Goal: Task Accomplishment & Management: Complete application form

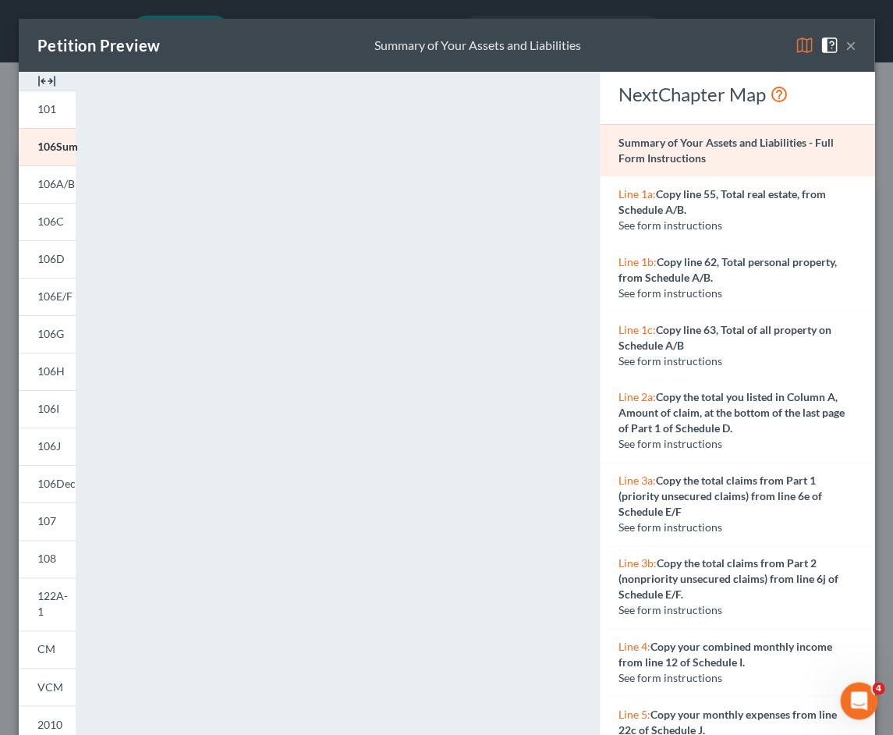
scroll to position [130, 0]
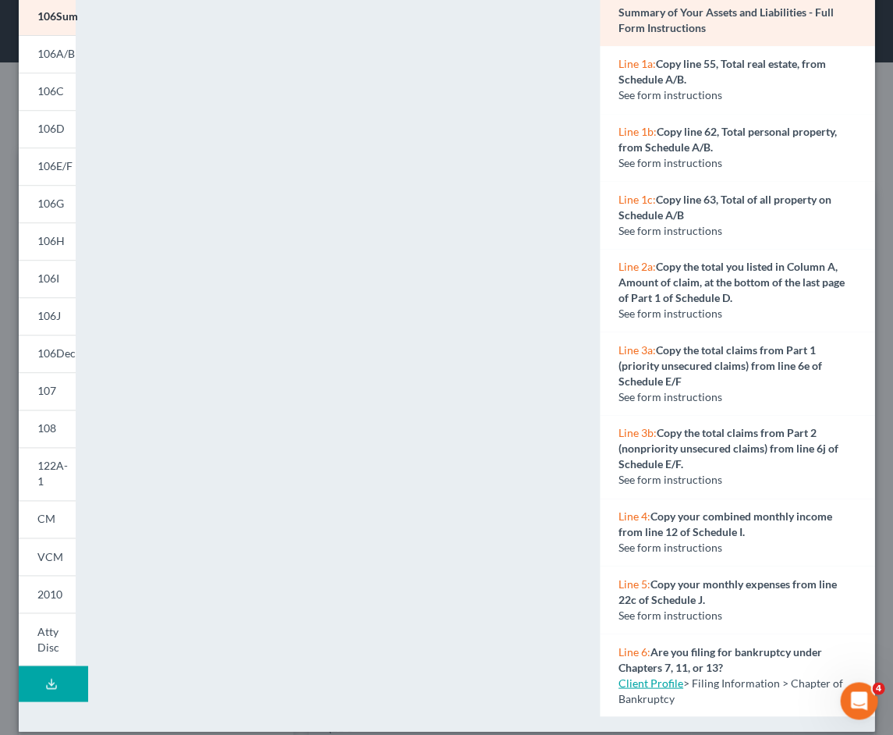
click at [66, 95] on link "106C" at bounding box center [47, 91] width 57 height 37
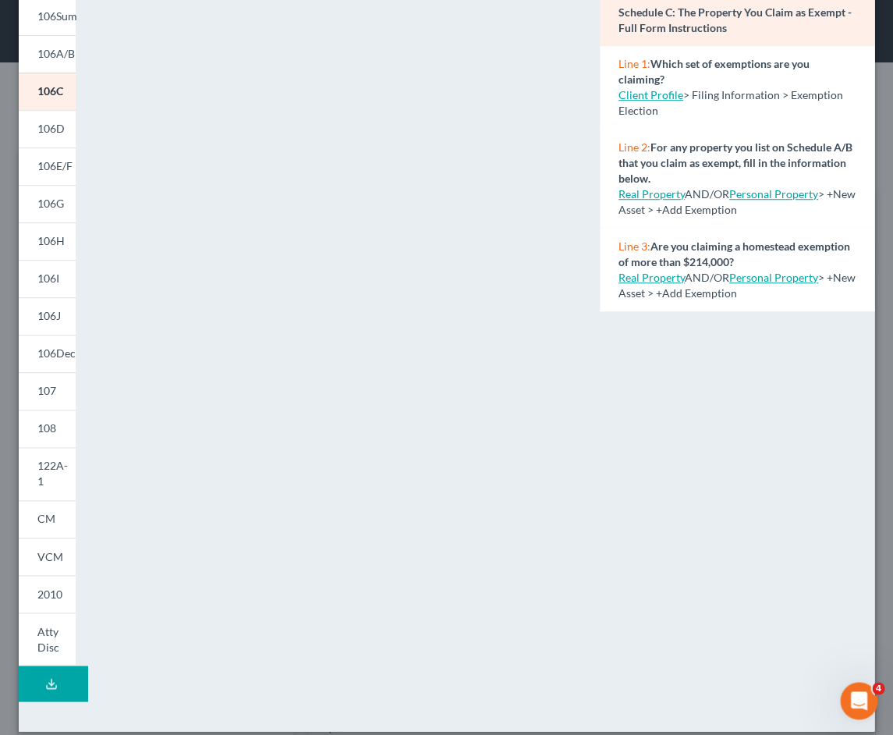
scroll to position [145, 0]
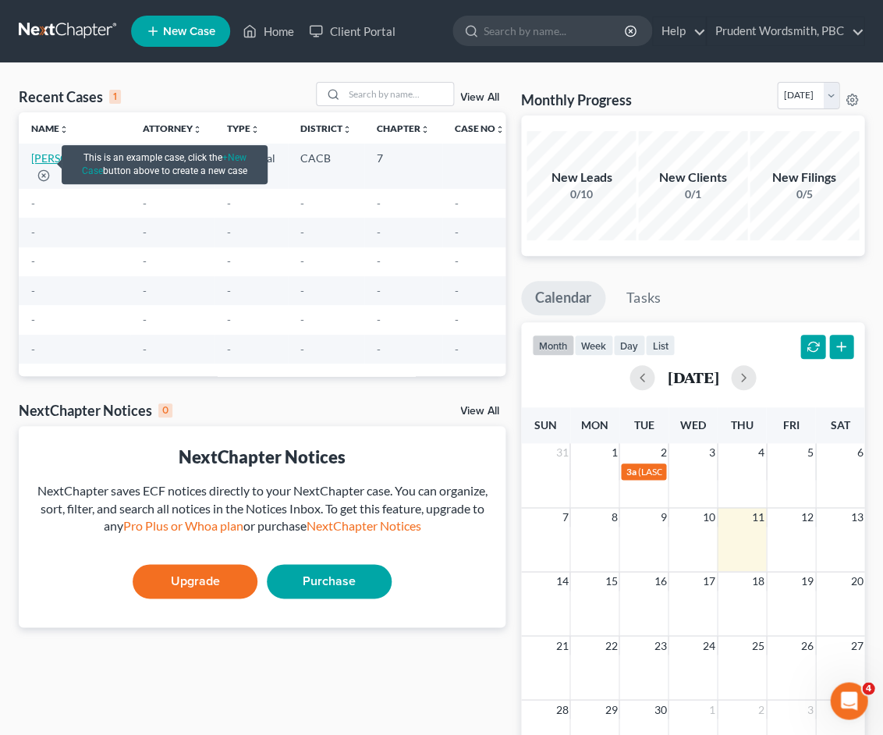
click at [37, 165] on link "[PERSON_NAME]" at bounding box center [74, 157] width 87 height 13
select select "0"
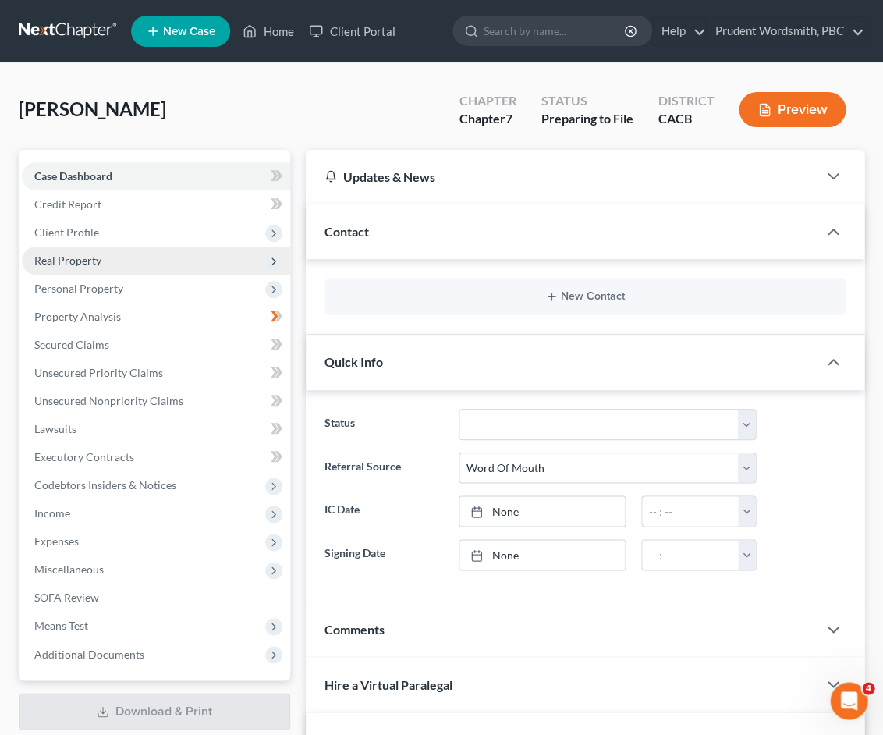
click at [88, 265] on span "Real Property" at bounding box center [156, 261] width 268 height 28
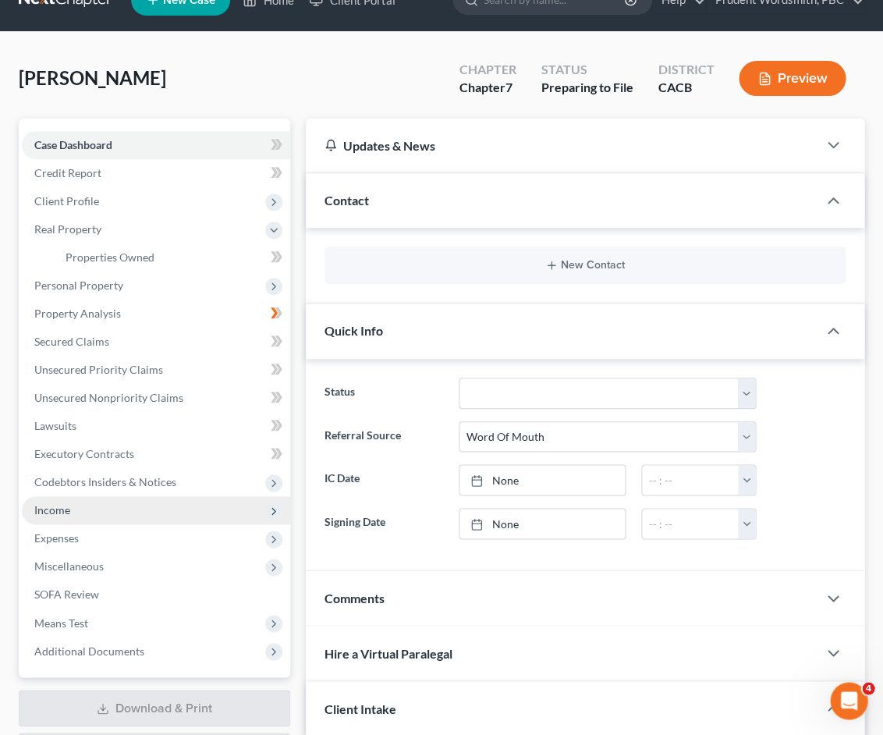
scroll to position [55, 0]
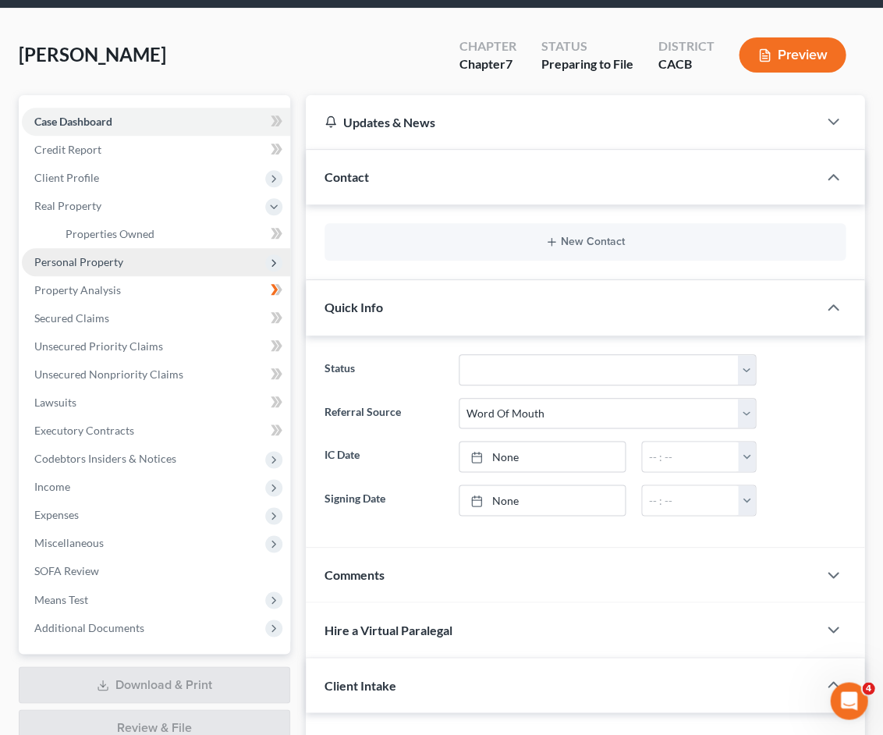
click at [86, 261] on span "Personal Property" at bounding box center [78, 261] width 89 height 13
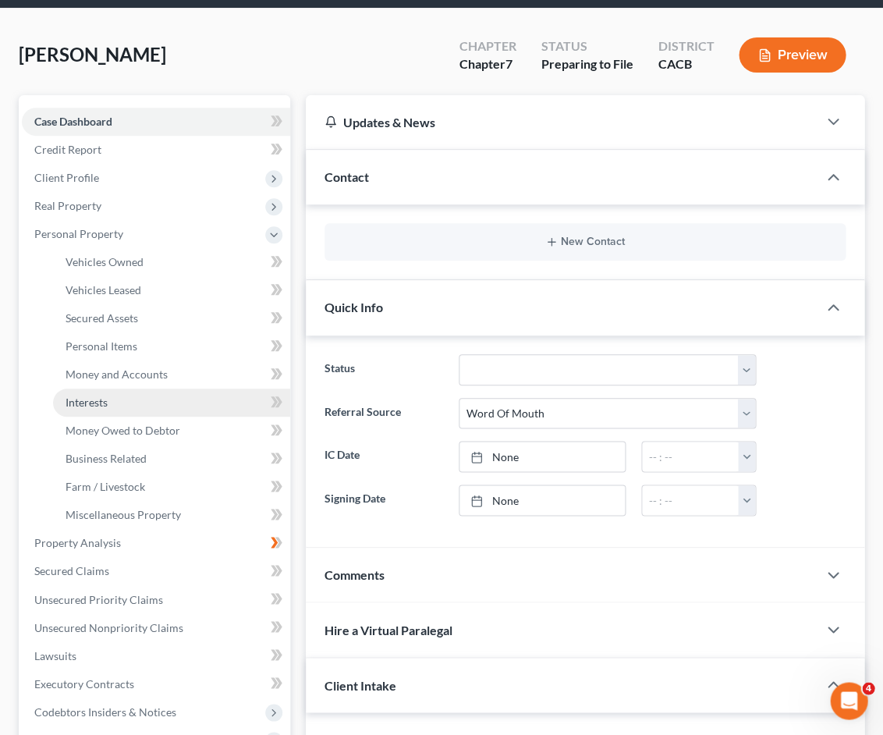
click at [105, 396] on span "Interests" at bounding box center [87, 402] width 42 height 13
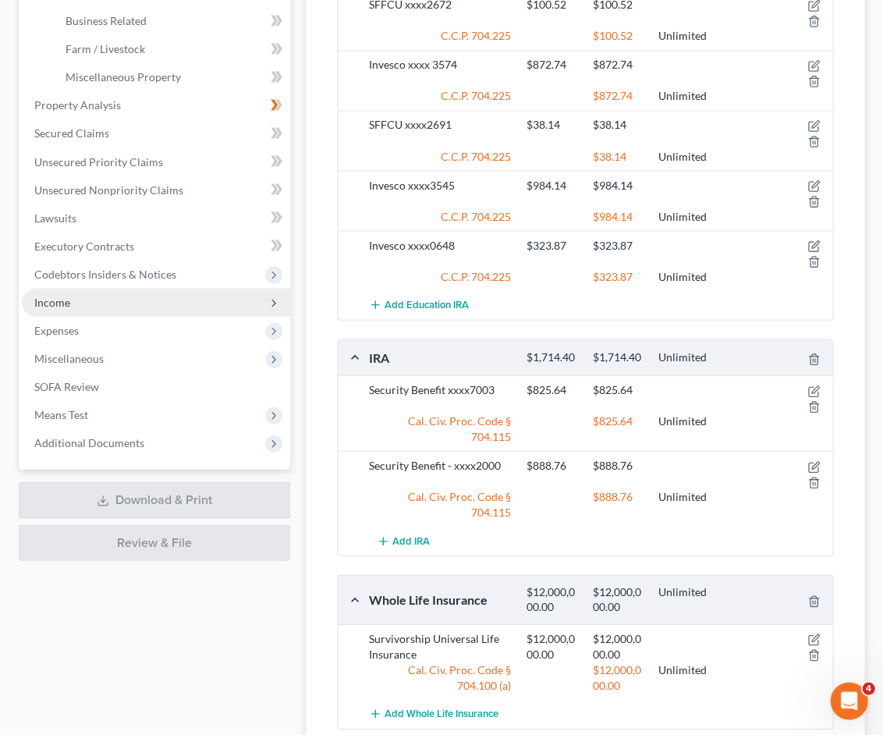
scroll to position [283, 0]
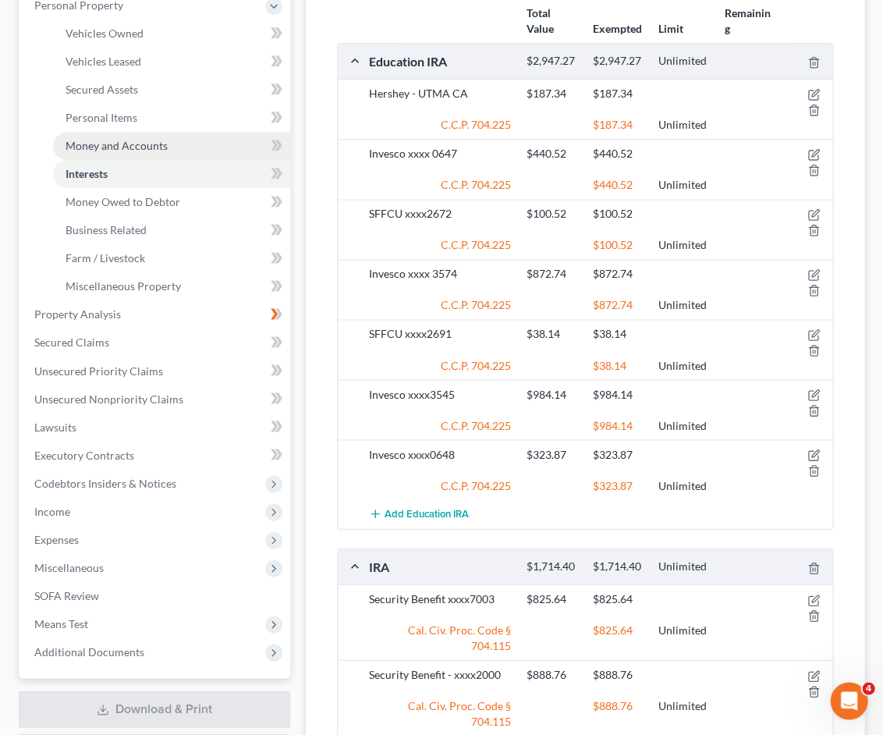
click at [118, 140] on span "Money and Accounts" at bounding box center [117, 145] width 102 height 13
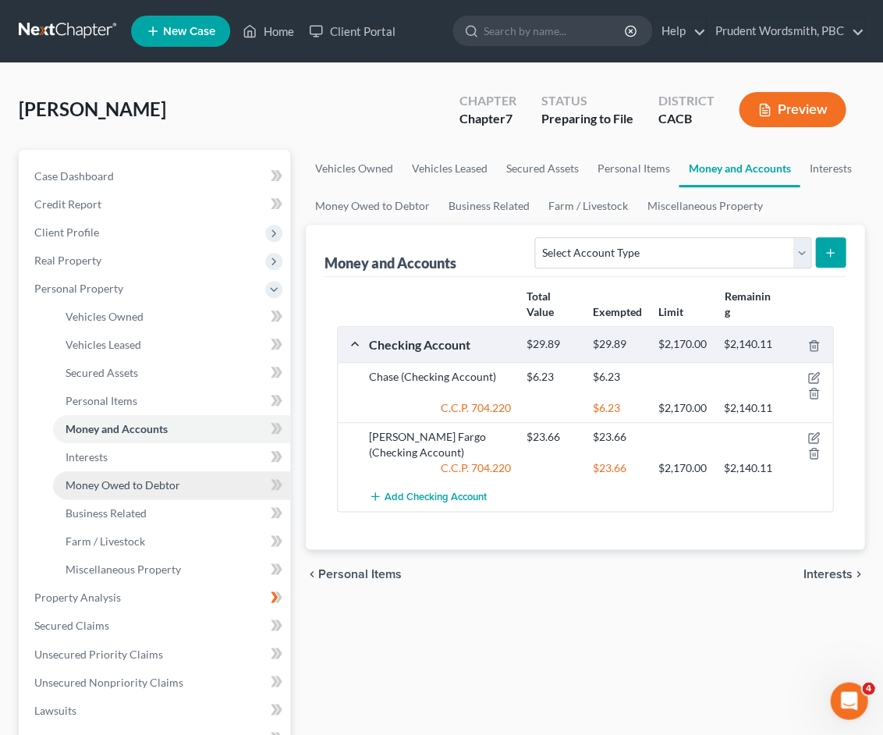
click at [148, 479] on span "Money Owed to Debtor" at bounding box center [123, 484] width 115 height 13
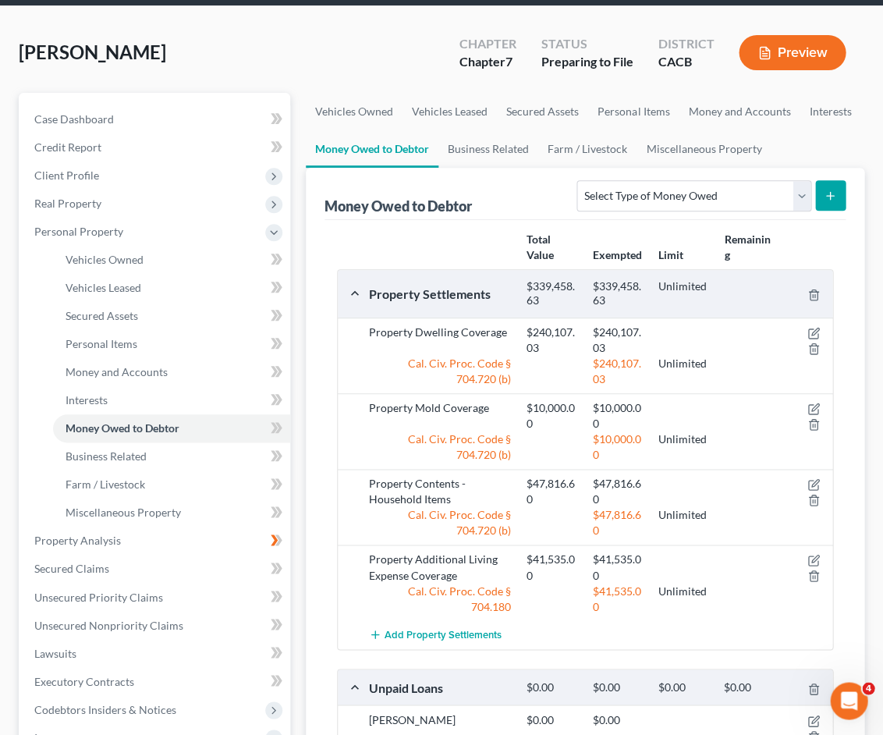
scroll to position [59, 0]
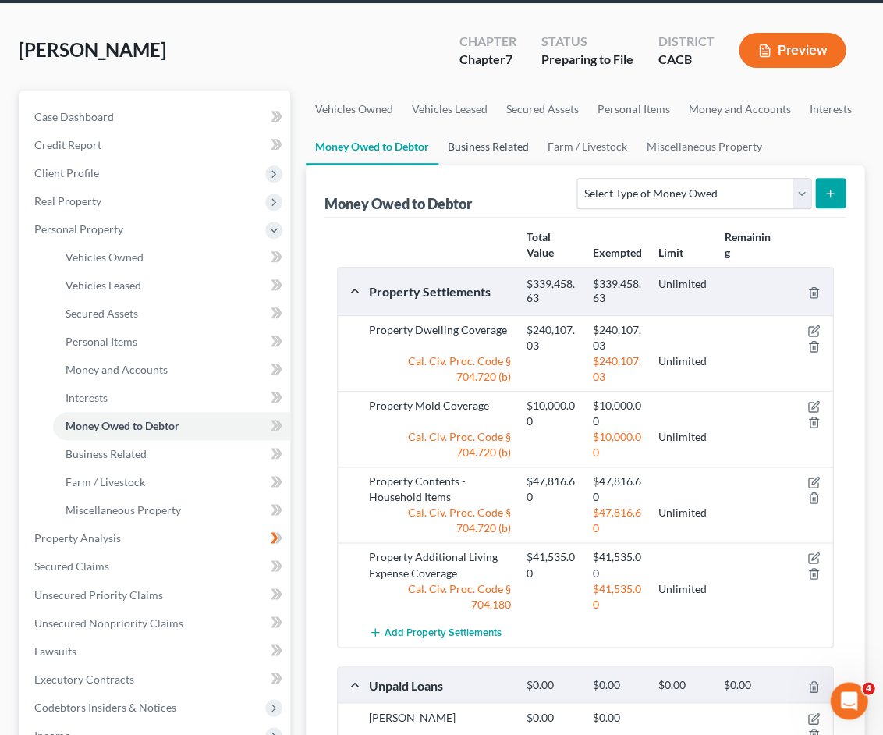
click at [476, 146] on link "Business Related" at bounding box center [488, 146] width 100 height 37
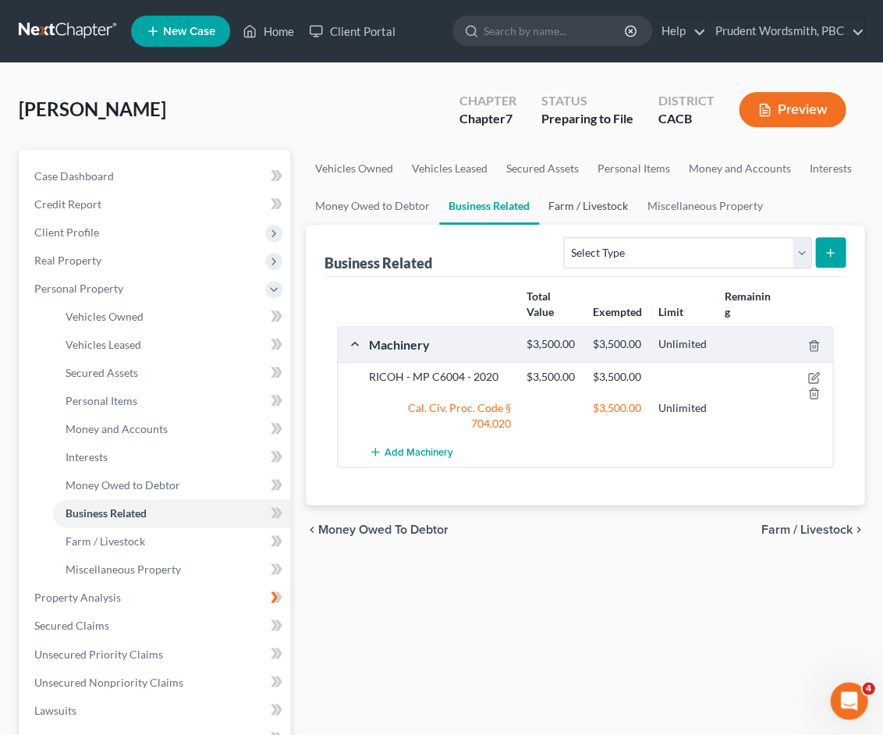
click at [585, 203] on link "Farm / Livestock" at bounding box center [588, 205] width 98 height 37
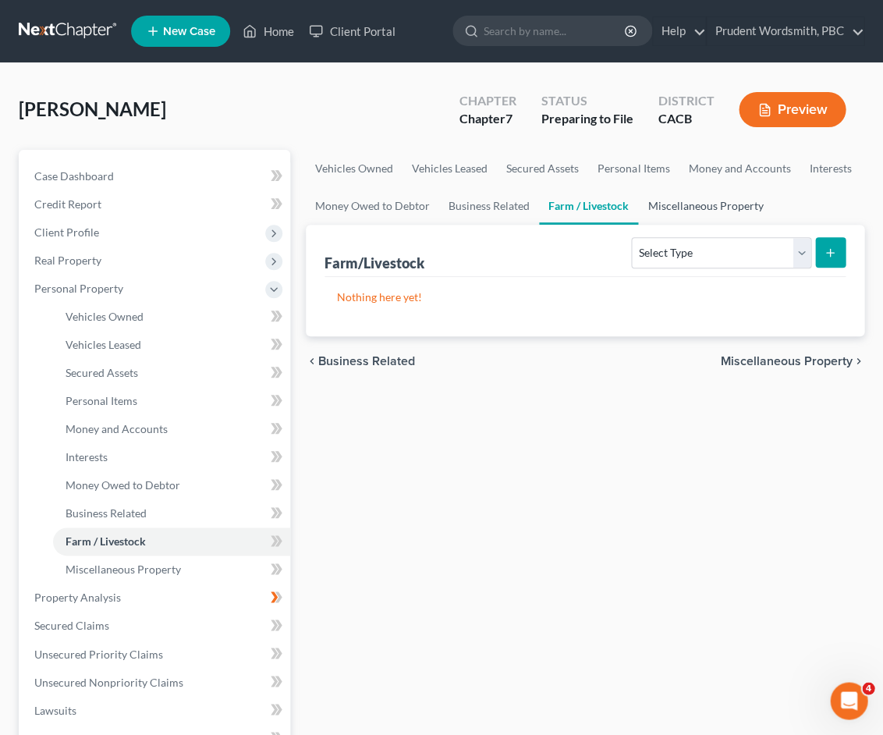
click at [673, 198] on link "Miscellaneous Property" at bounding box center [705, 205] width 134 height 37
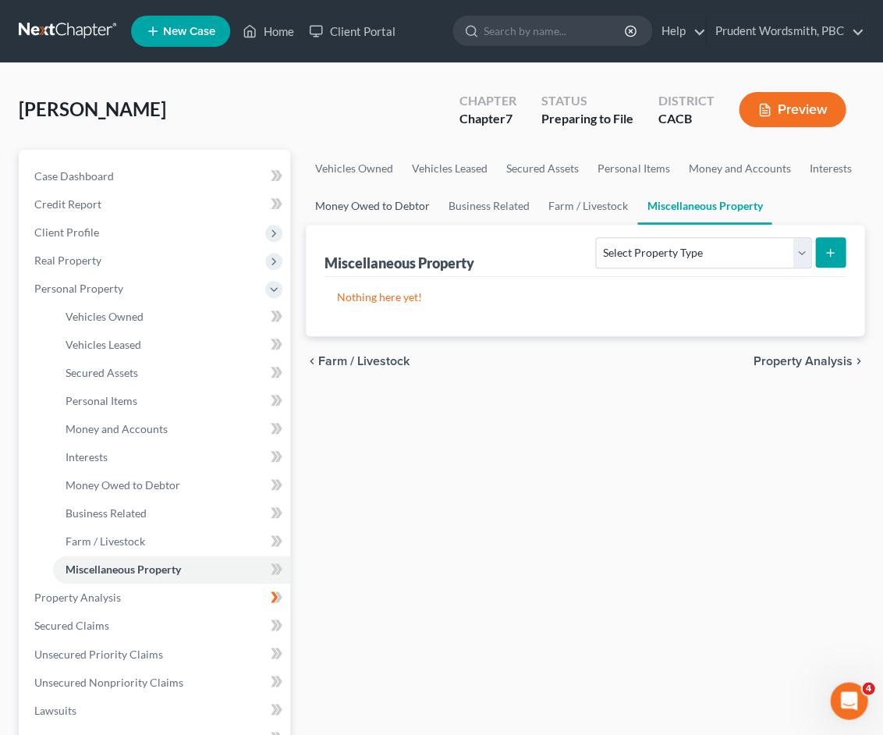
click at [335, 203] on link "Money Owed to Debtor" at bounding box center [372, 205] width 133 height 37
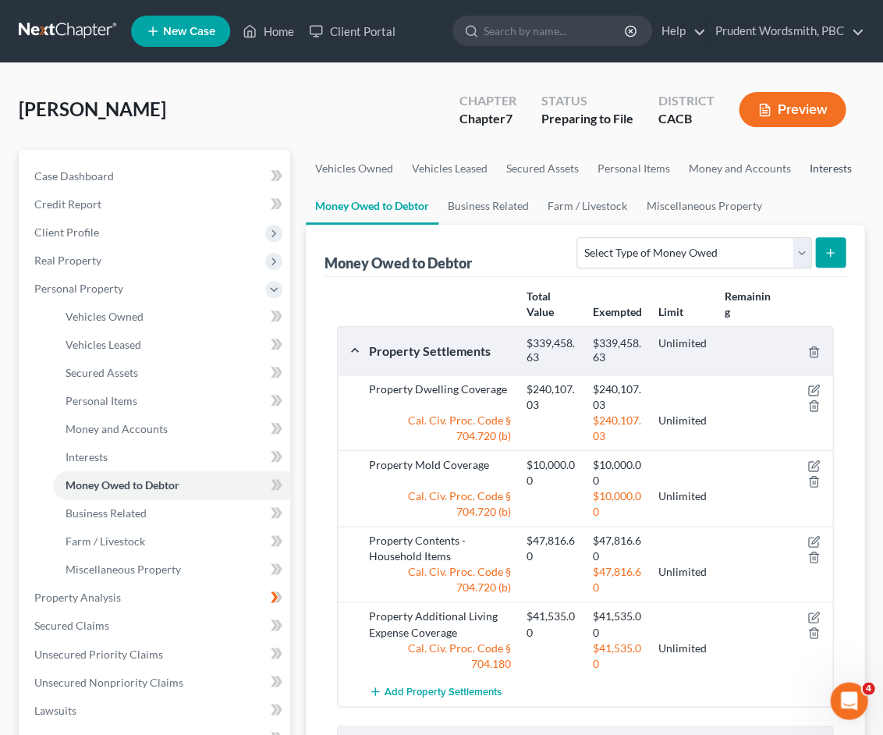
click at [837, 163] on link "Interests" at bounding box center [830, 168] width 61 height 37
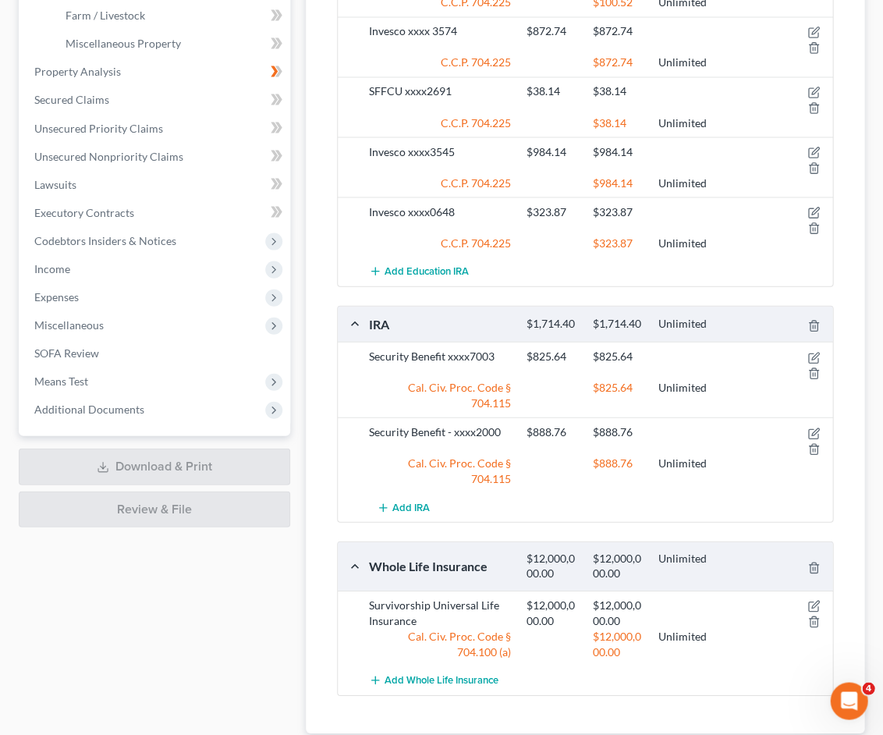
scroll to position [184, 0]
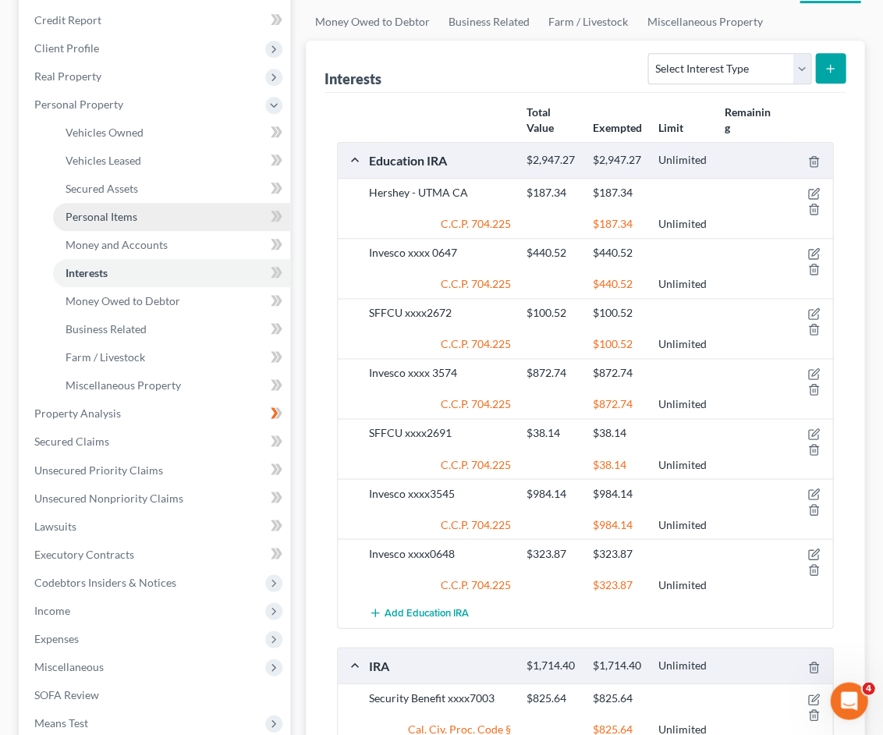
click at [125, 211] on span "Personal Items" at bounding box center [102, 216] width 72 height 13
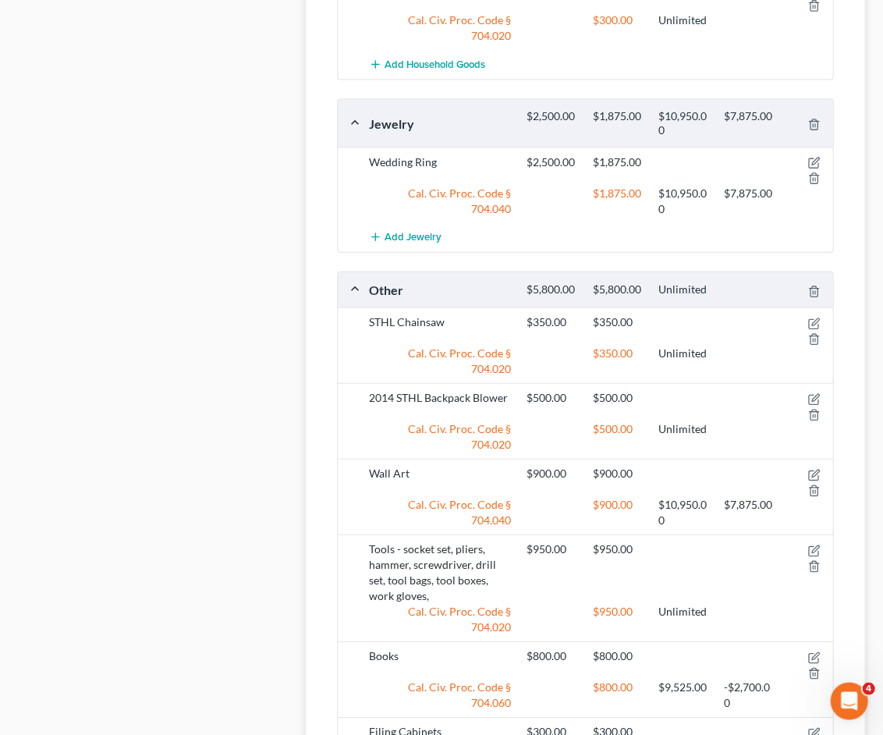
scroll to position [3582, 0]
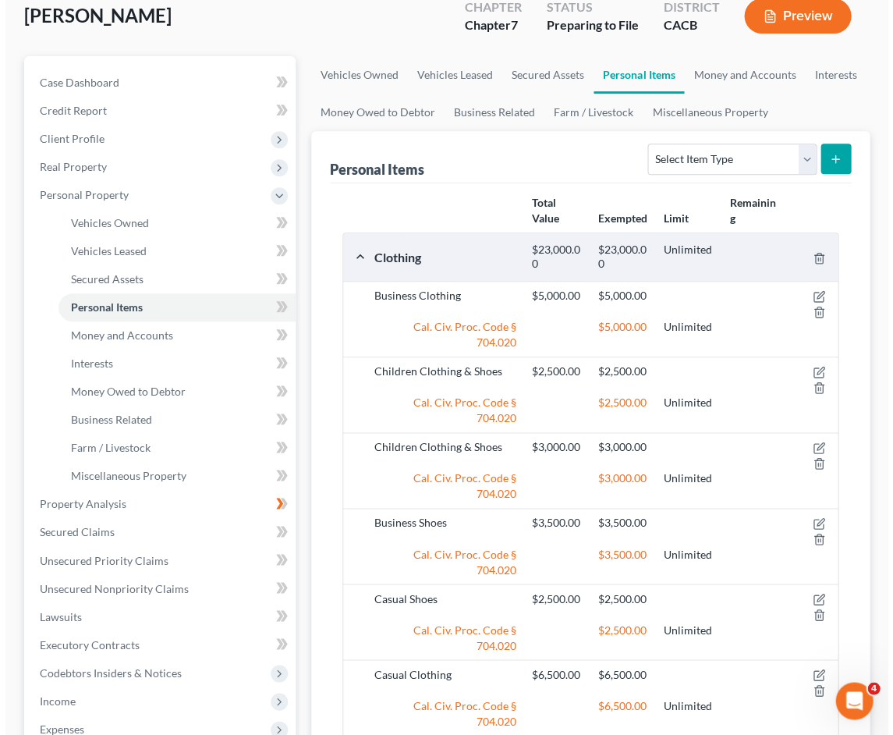
scroll to position [0, 0]
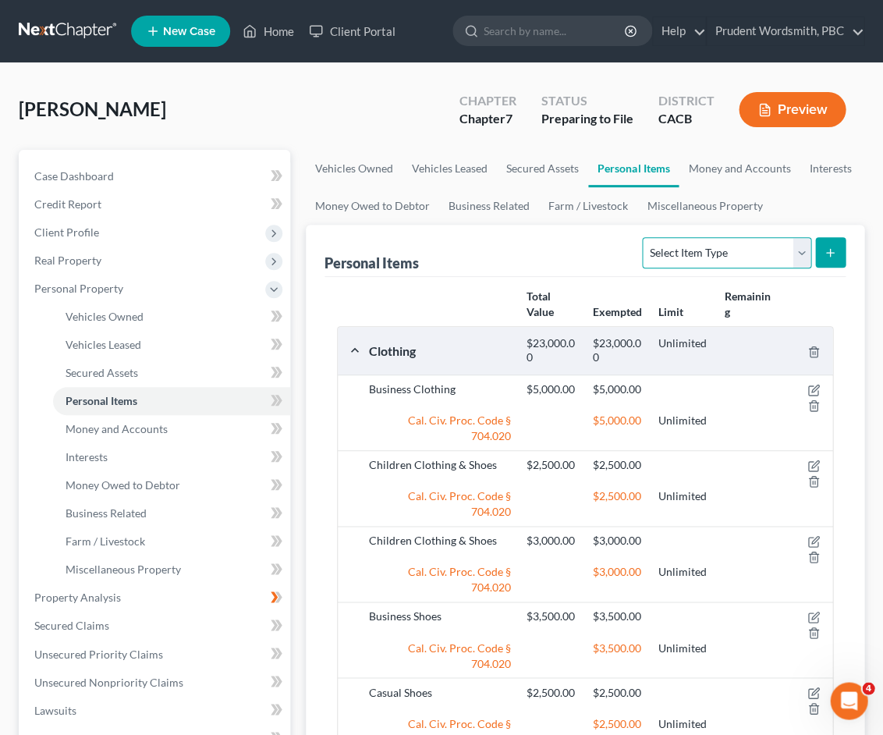
select select "other"
click at [832, 245] on button "submit" at bounding box center [830, 252] width 30 height 30
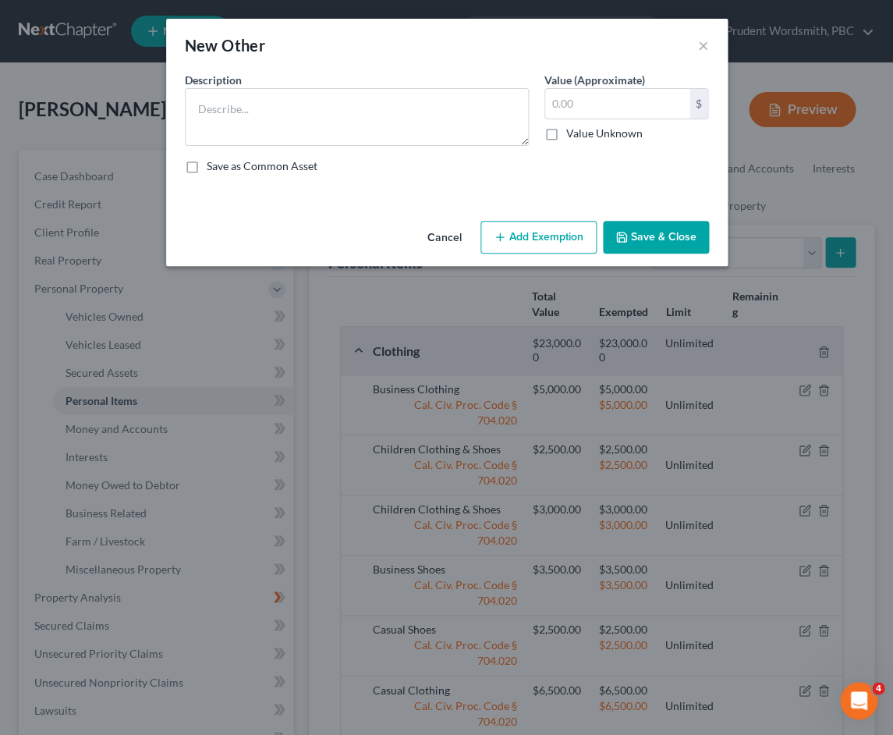
click at [542, 248] on button "Add Exemption" at bounding box center [539, 237] width 116 height 33
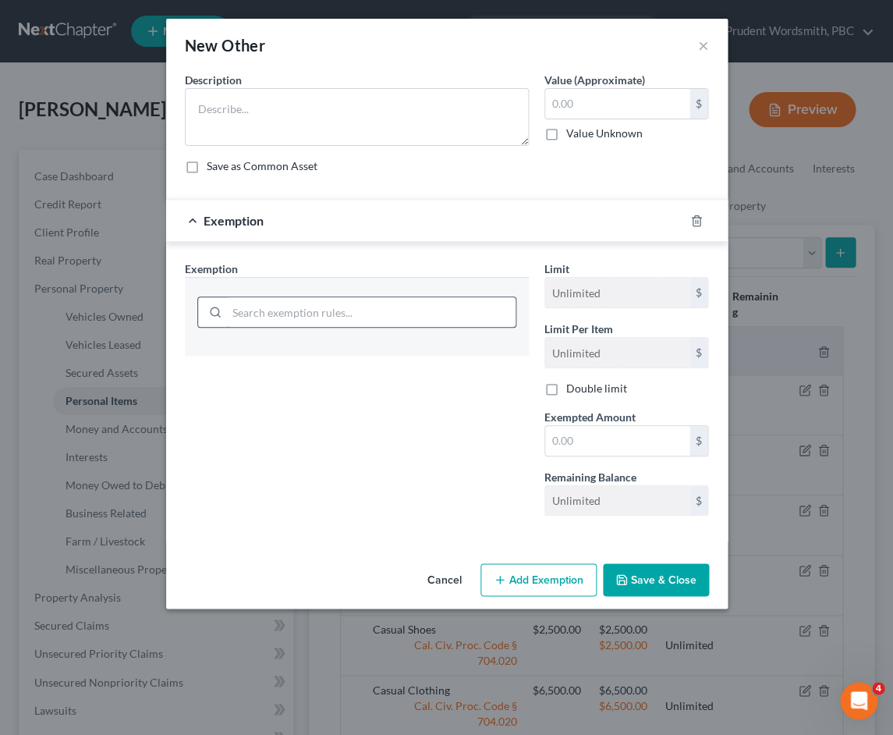
click at [431, 311] on input "search" at bounding box center [371, 312] width 289 height 30
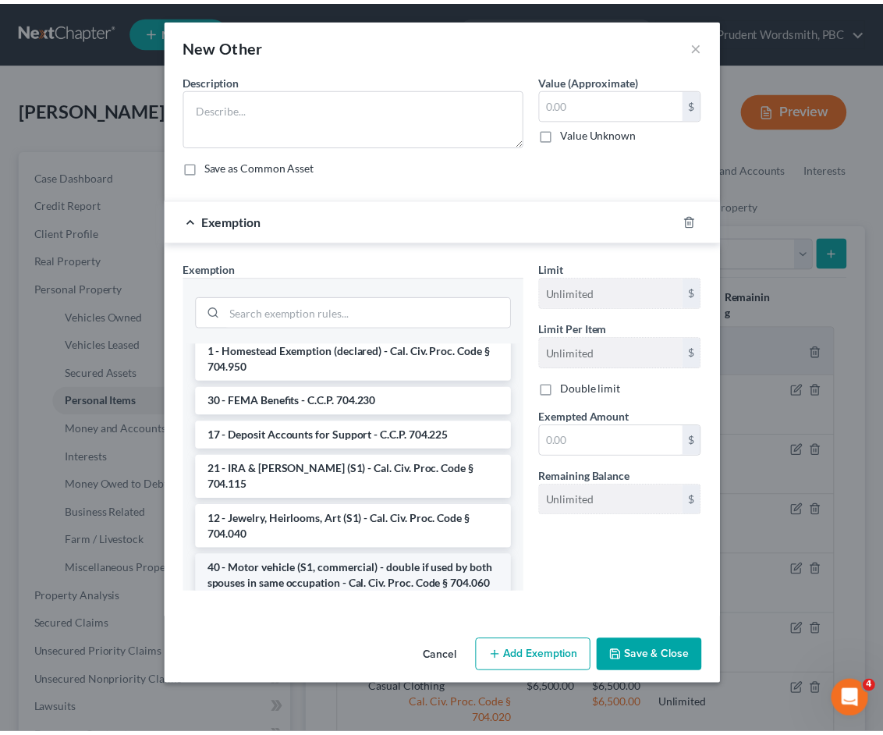
scroll to position [1950, 0]
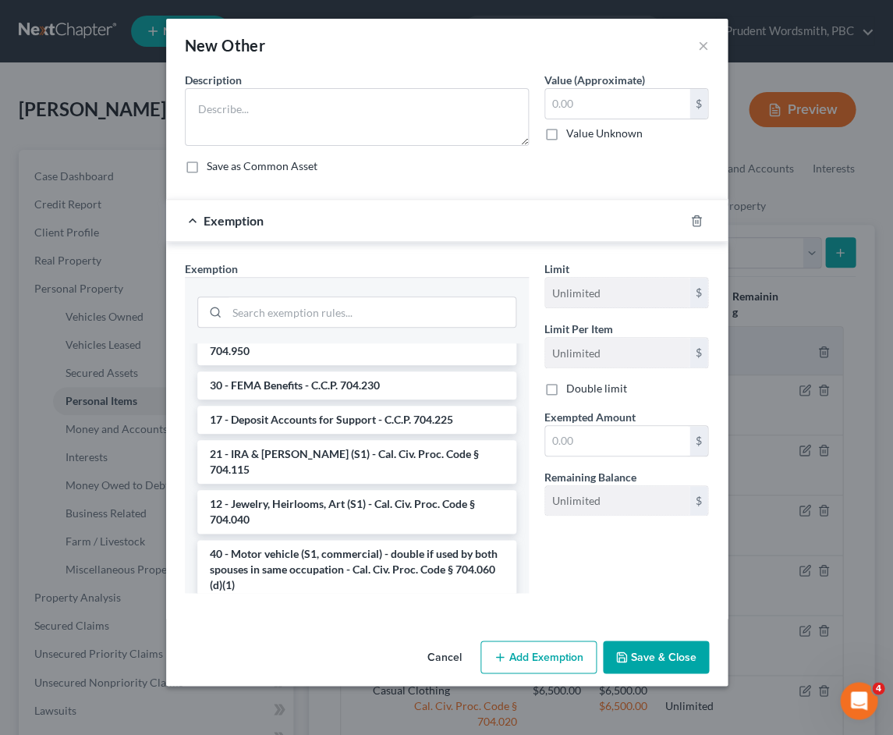
click at [445, 657] on button "Cancel" at bounding box center [444, 657] width 59 height 31
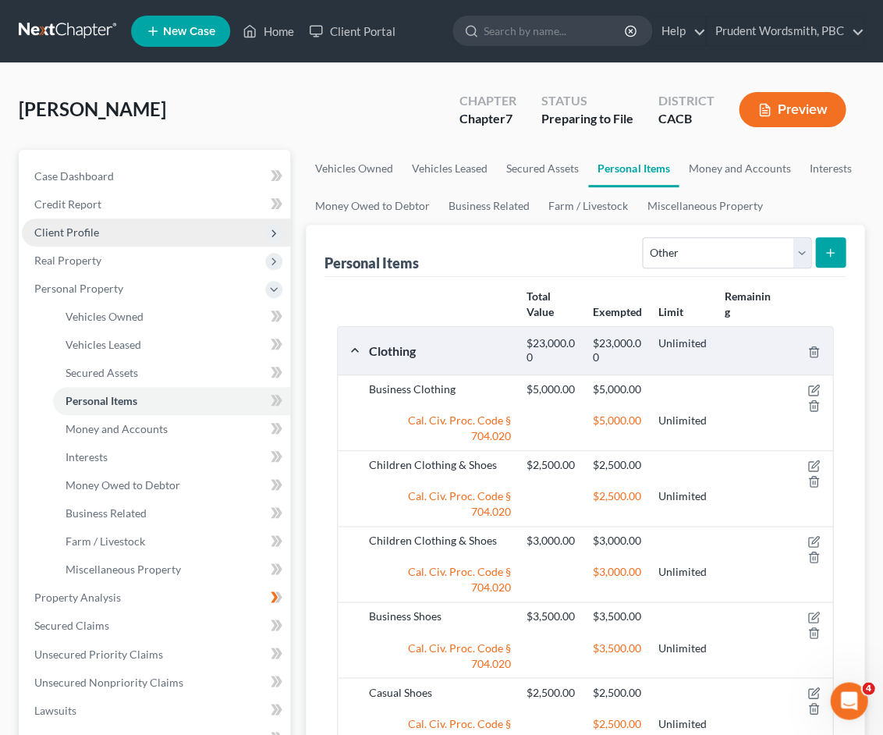
click at [130, 227] on span "Client Profile" at bounding box center [156, 232] width 268 height 28
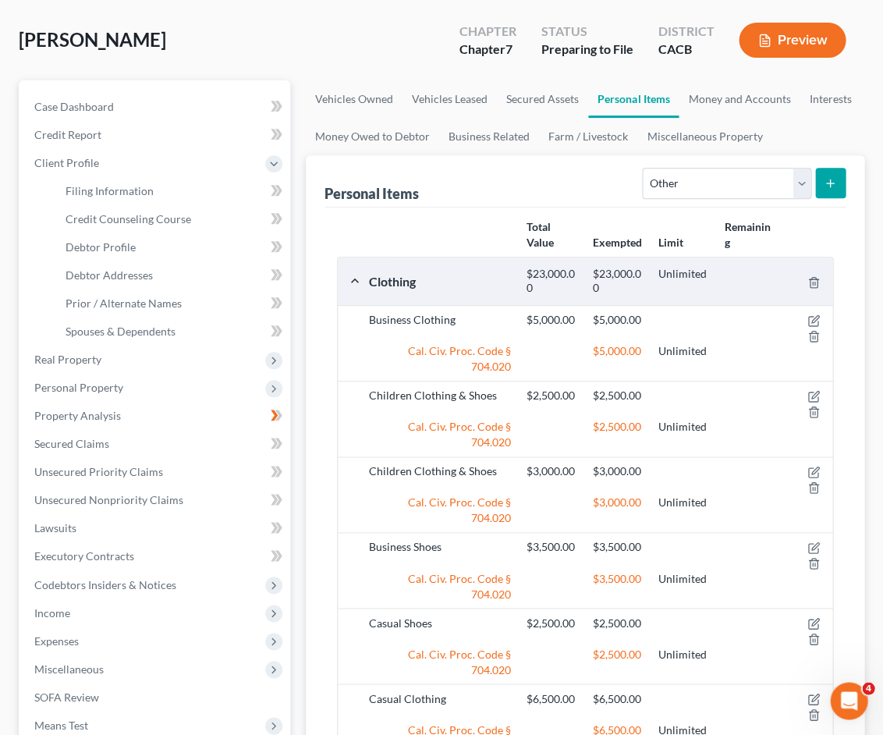
scroll to position [0, 0]
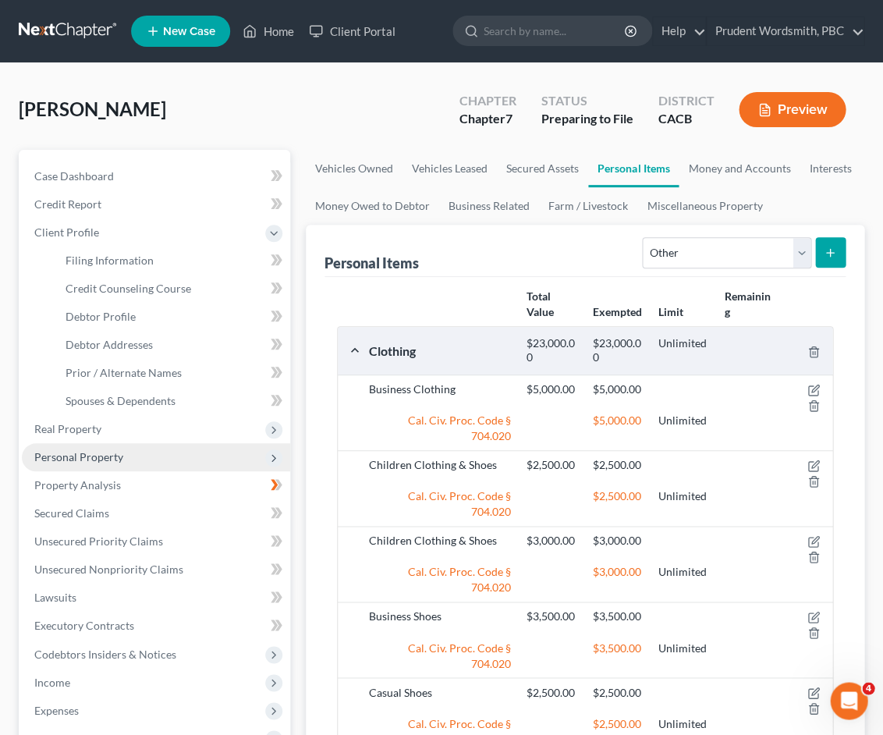
click at [120, 453] on span "Personal Property" at bounding box center [78, 456] width 89 height 13
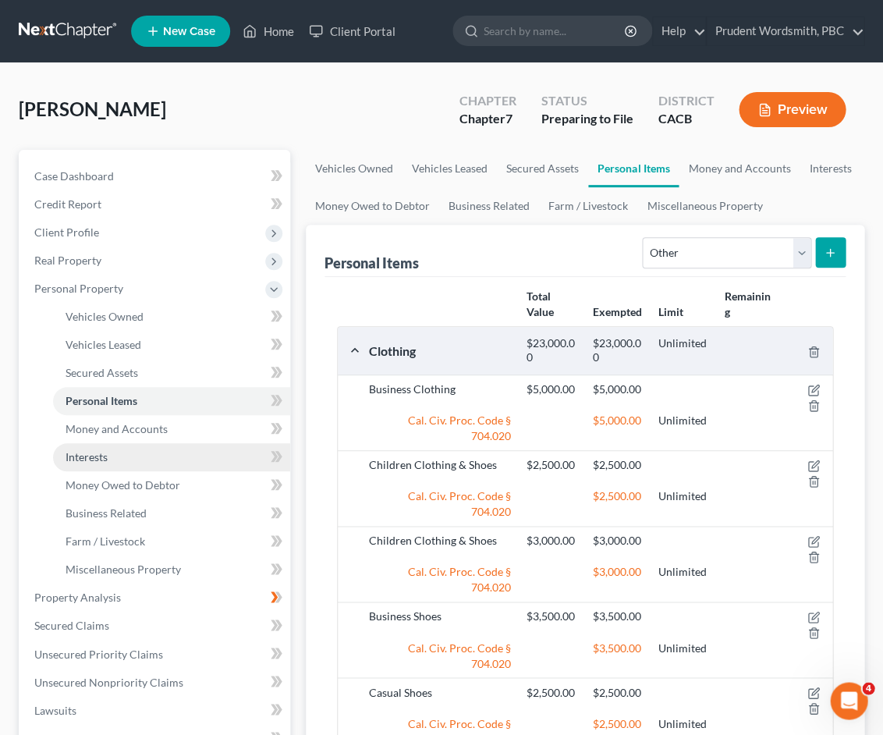
click at [117, 451] on link "Interests" at bounding box center [171, 457] width 237 height 28
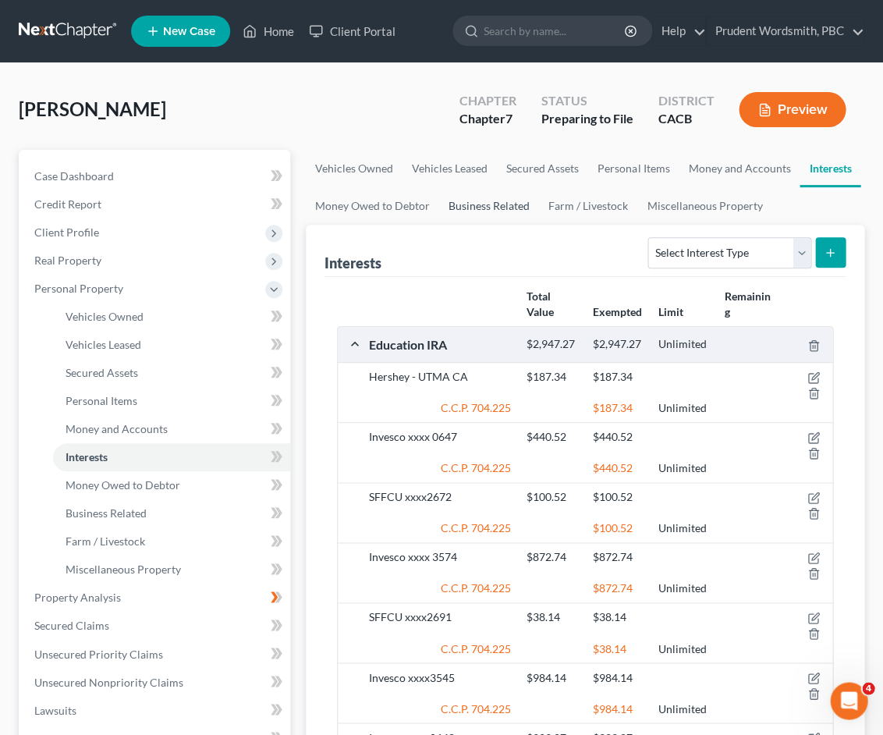
click at [475, 201] on link "Business Related" at bounding box center [489, 205] width 100 height 37
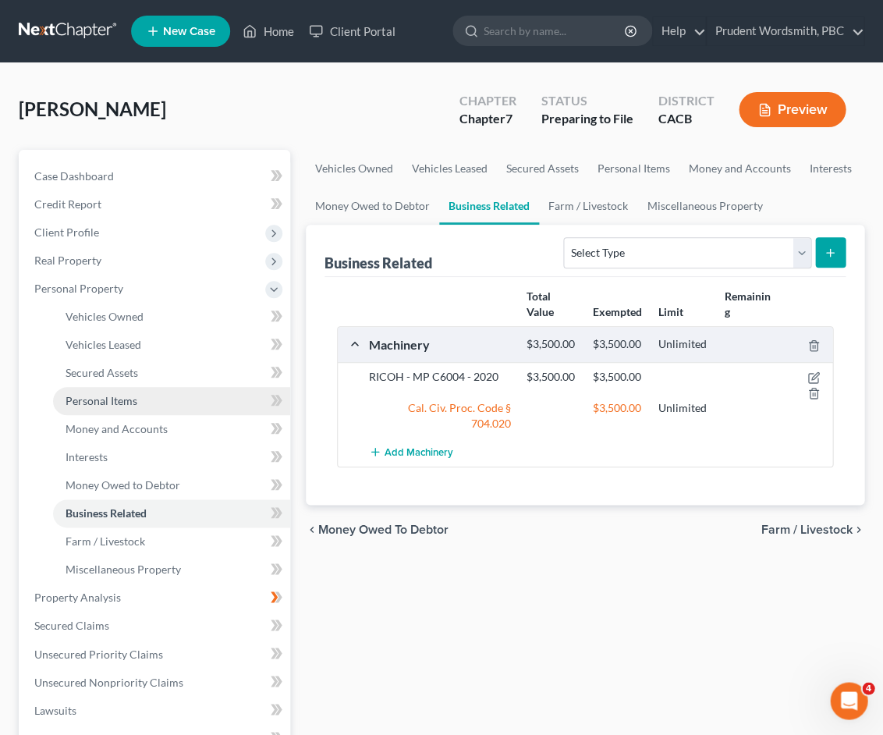
click at [154, 396] on link "Personal Items" at bounding box center [171, 401] width 237 height 28
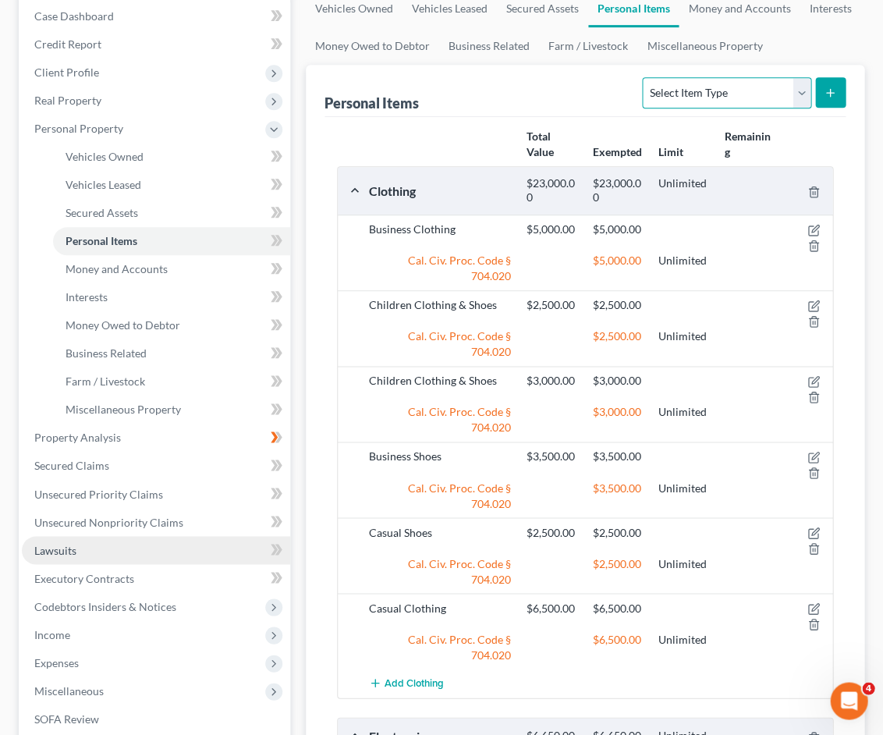
scroll to position [177, 0]
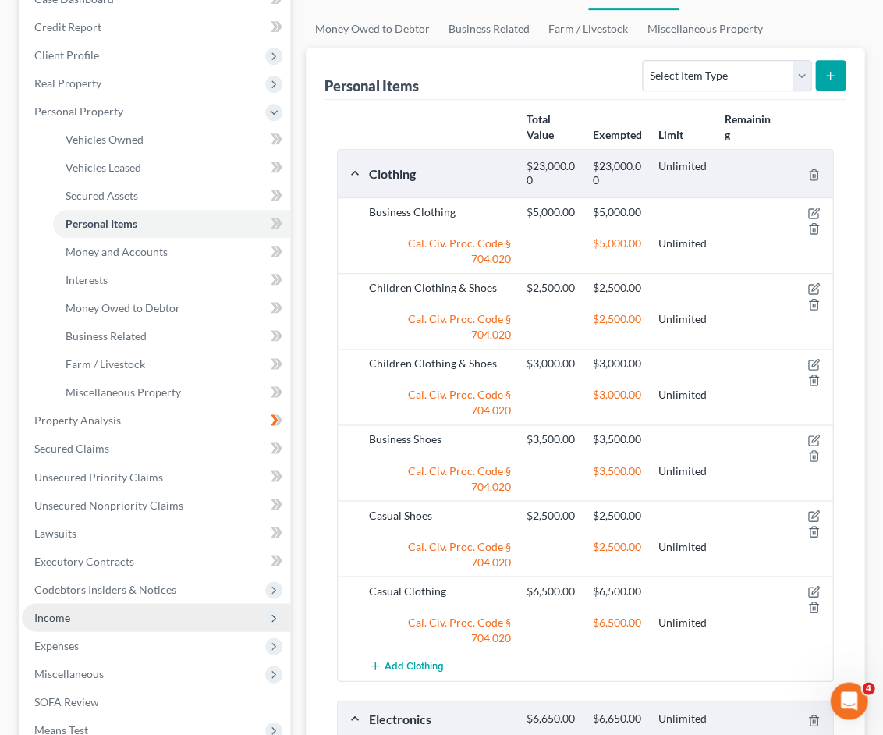
click at [111, 603] on span "Income" at bounding box center [156, 617] width 268 height 28
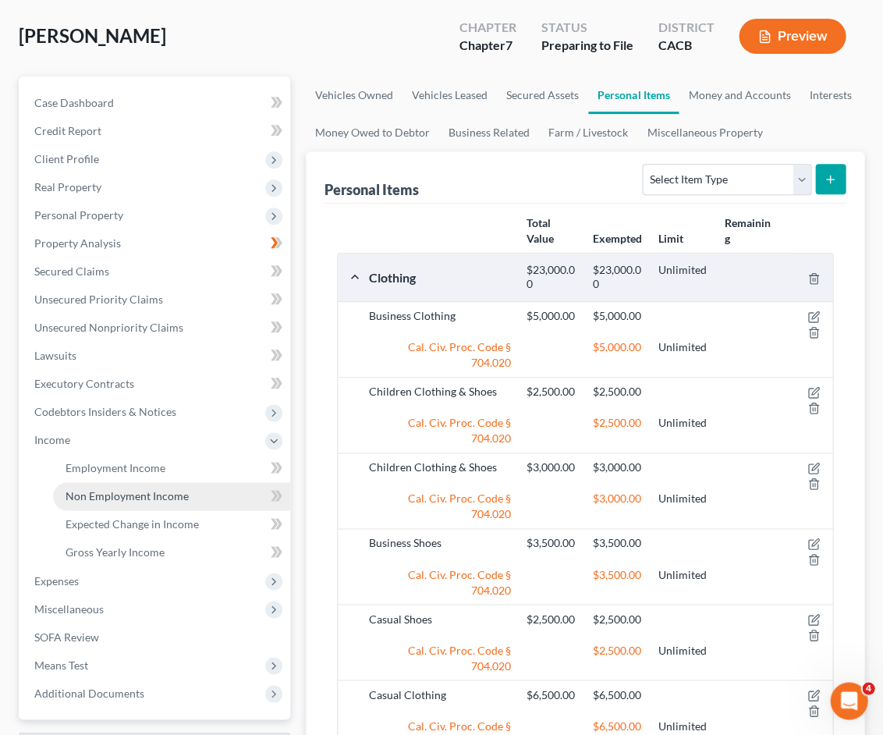
scroll to position [0, 0]
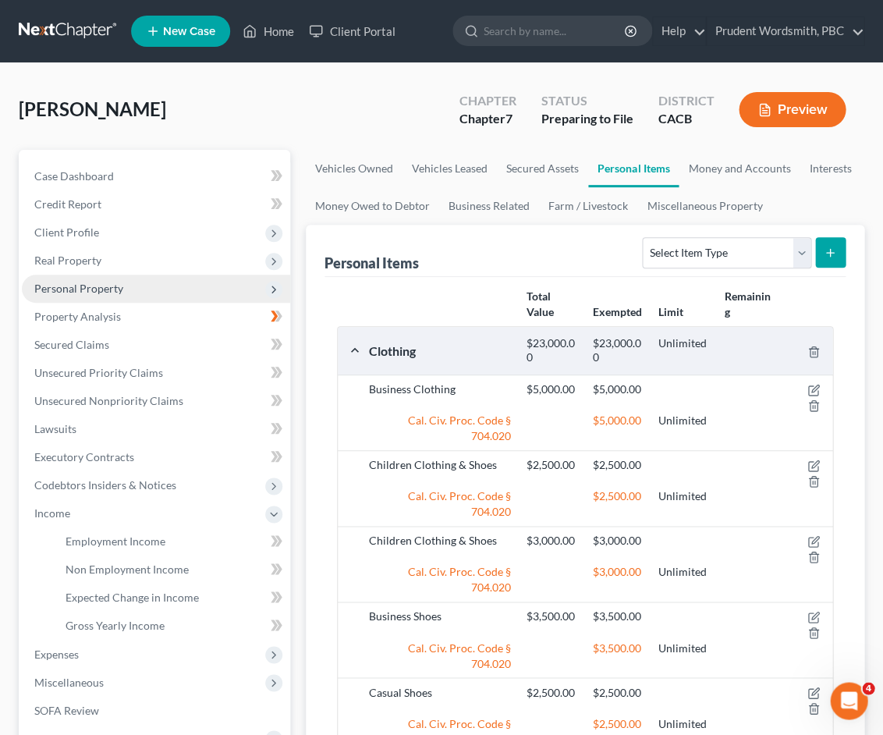
click at [115, 282] on span "Personal Property" at bounding box center [78, 288] width 89 height 13
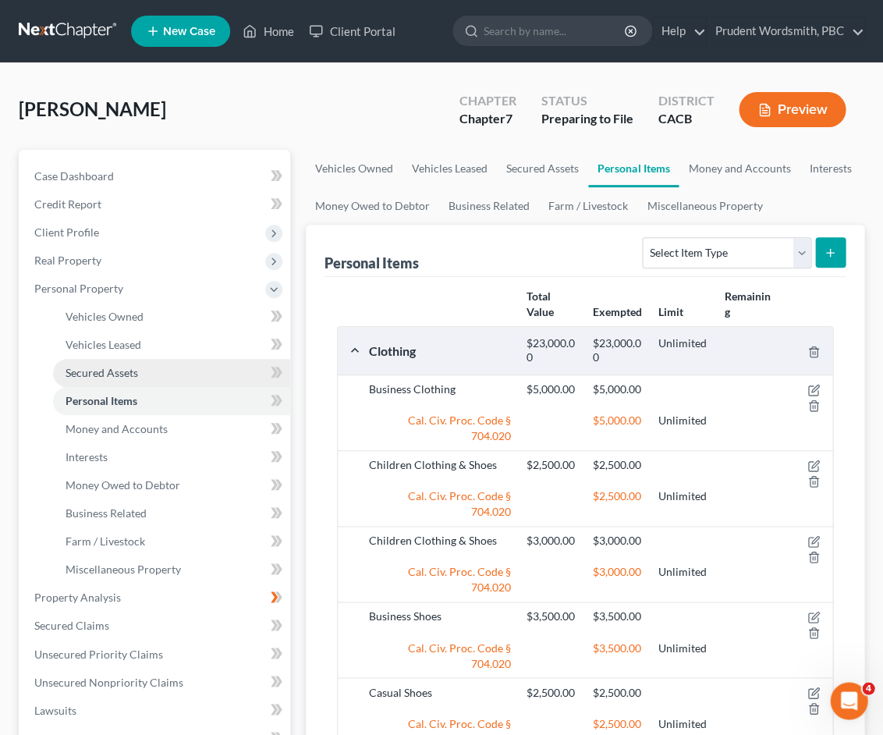
click at [119, 371] on span "Secured Assets" at bounding box center [102, 372] width 73 height 13
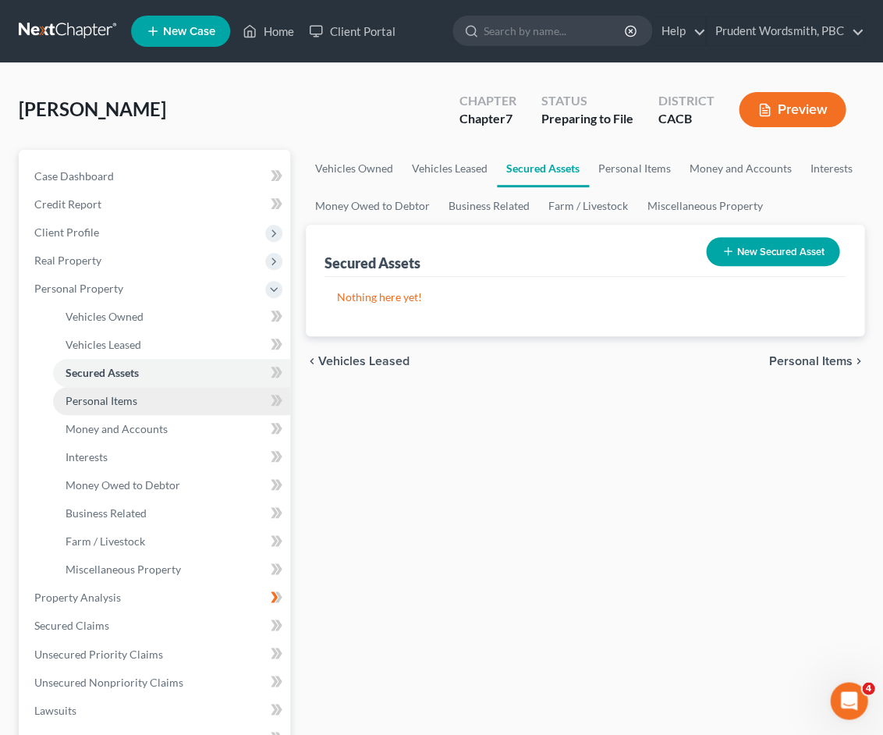
click at [107, 394] on span "Personal Items" at bounding box center [102, 400] width 72 height 13
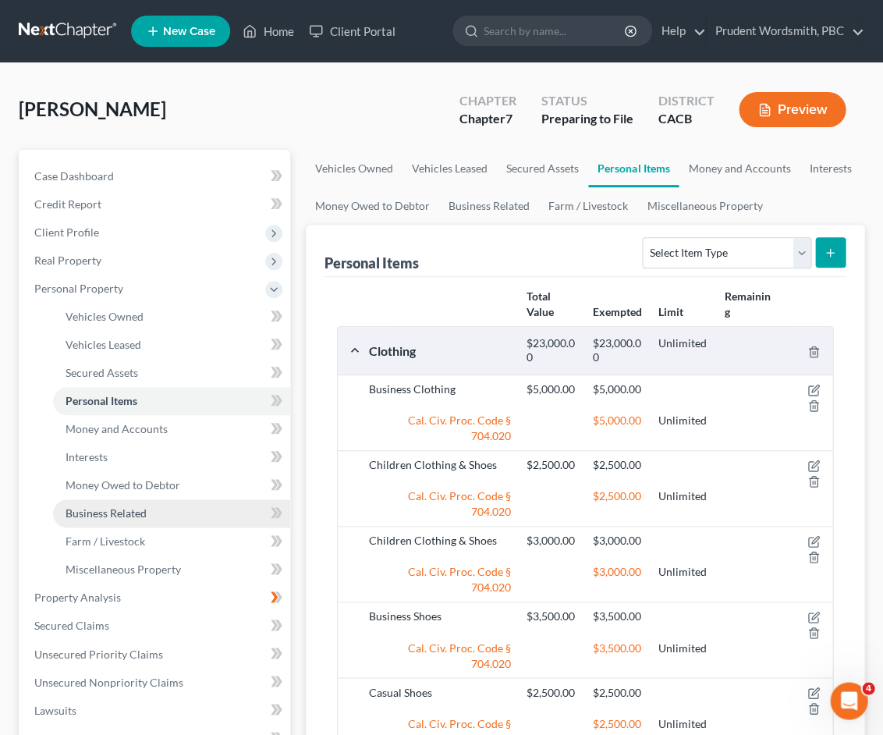
click at [169, 504] on link "Business Related" at bounding box center [171, 513] width 237 height 28
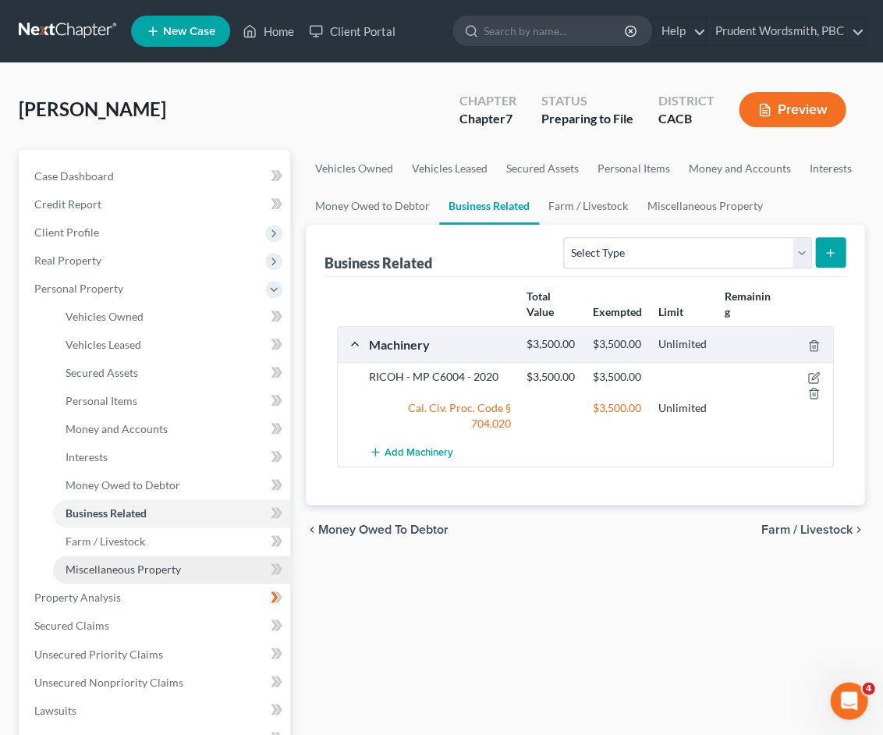
click at [185, 557] on link "Miscellaneous Property" at bounding box center [171, 569] width 237 height 28
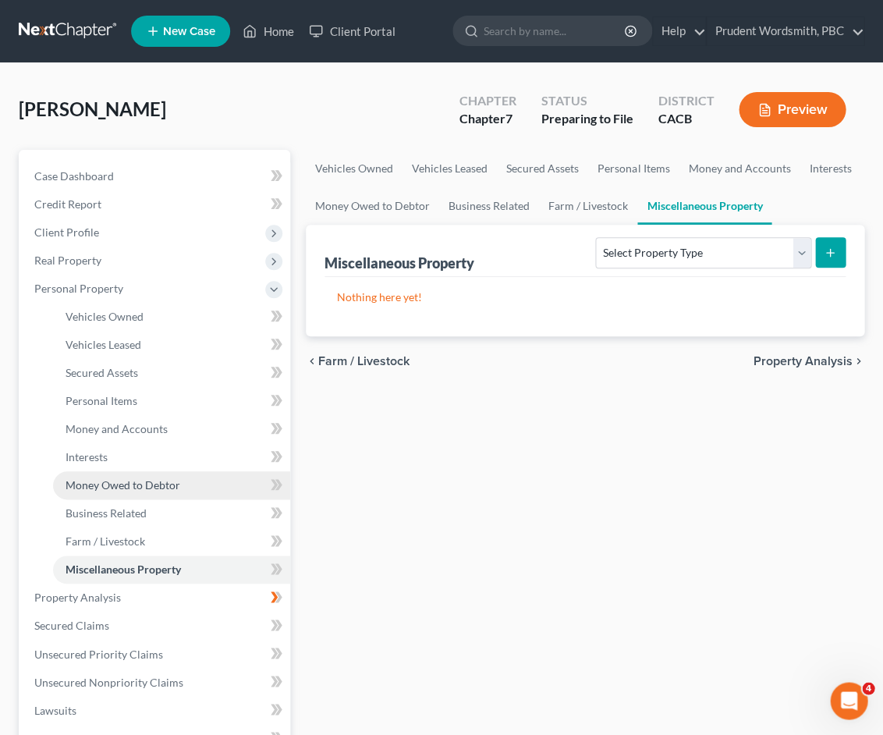
click at [165, 478] on span "Money Owed to Debtor" at bounding box center [123, 484] width 115 height 13
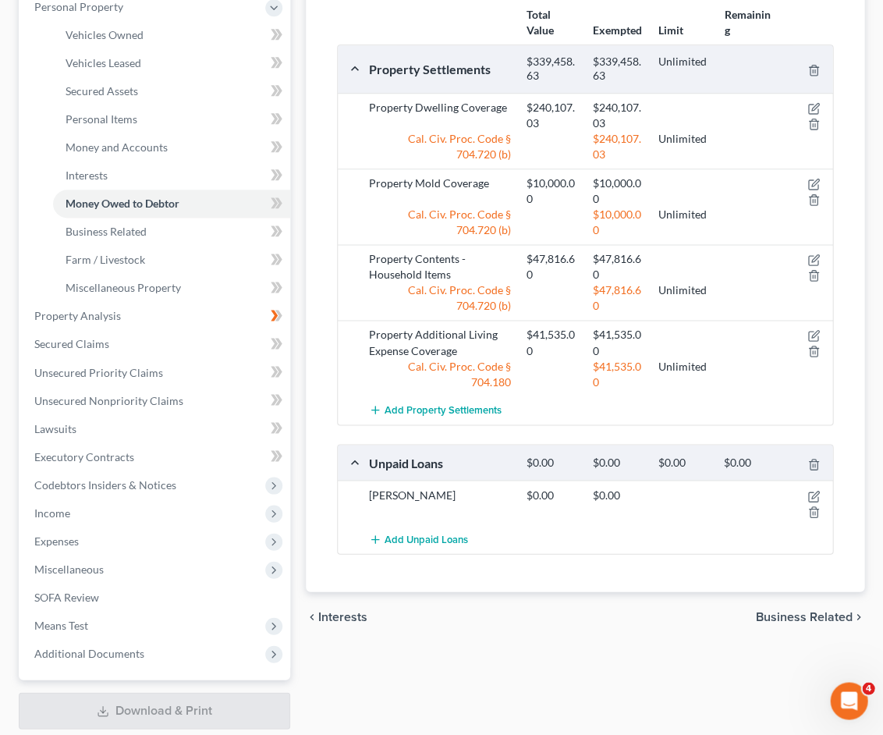
scroll to position [343, 0]
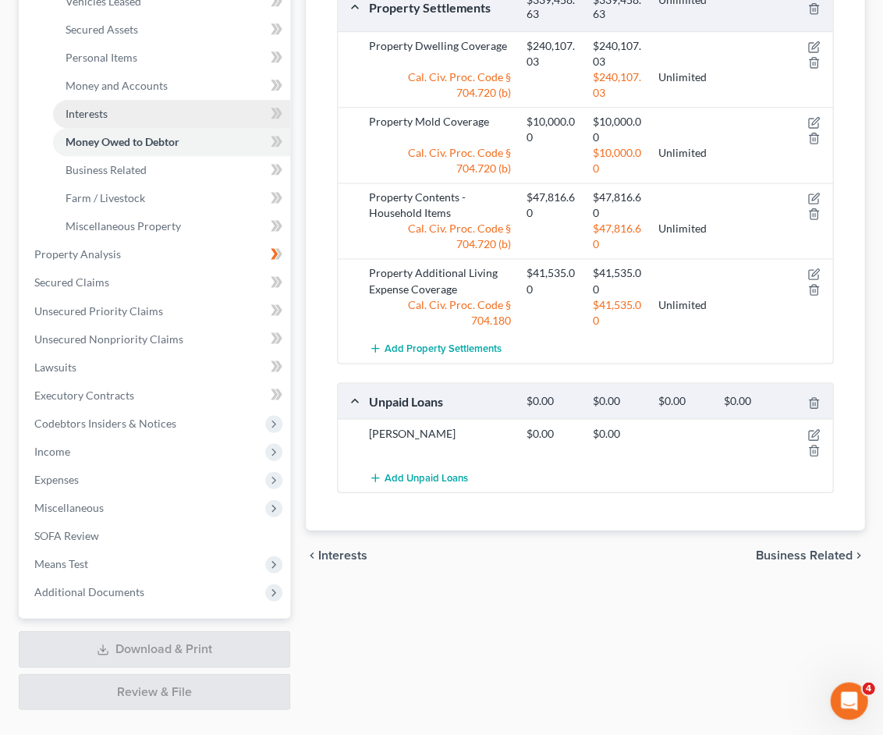
click at [103, 107] on span "Interests" at bounding box center [87, 113] width 42 height 13
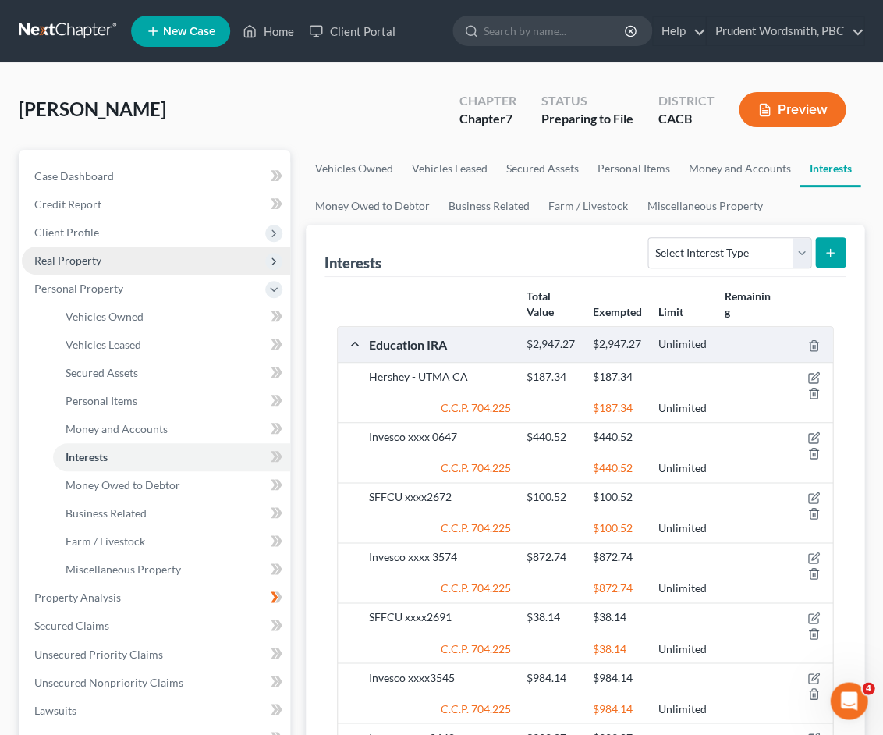
click at [55, 262] on span "Real Property" at bounding box center [67, 260] width 67 height 13
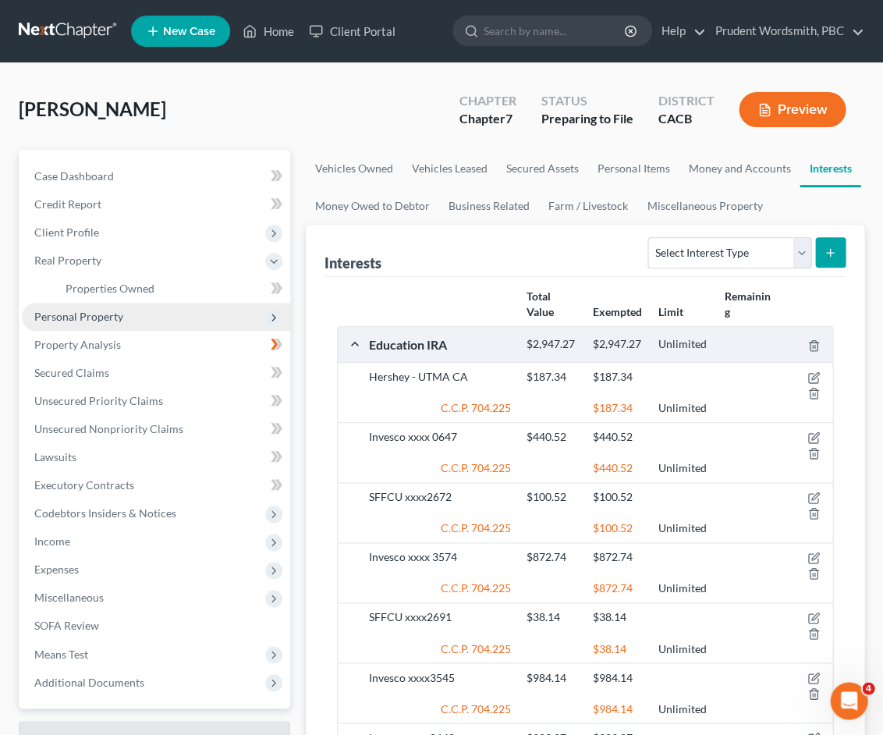
click at [114, 311] on span "Personal Property" at bounding box center [78, 316] width 89 height 13
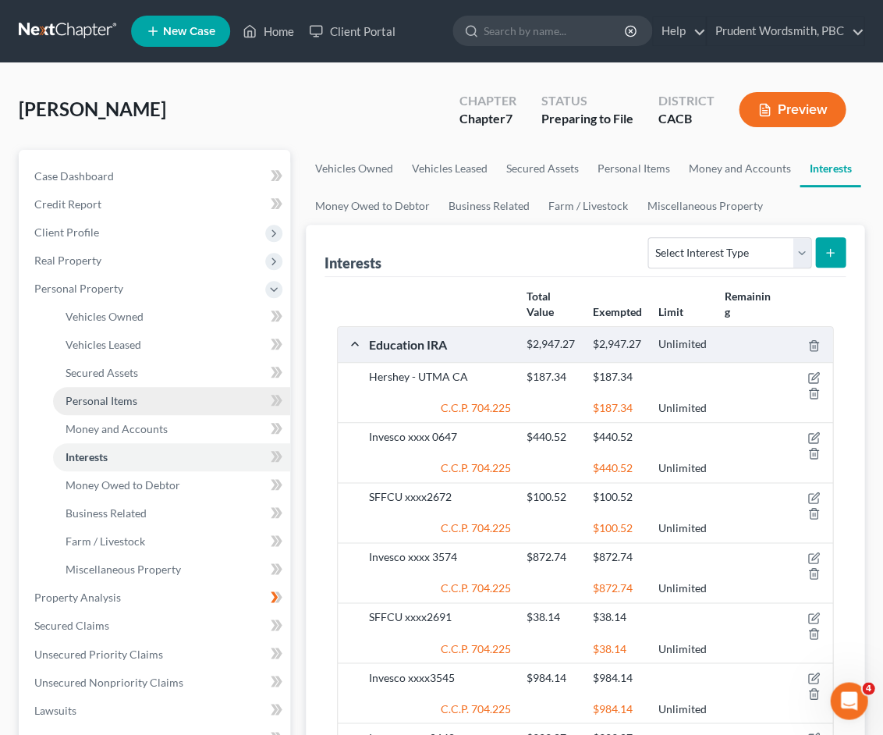
click at [230, 387] on link "Personal Items" at bounding box center [171, 401] width 237 height 28
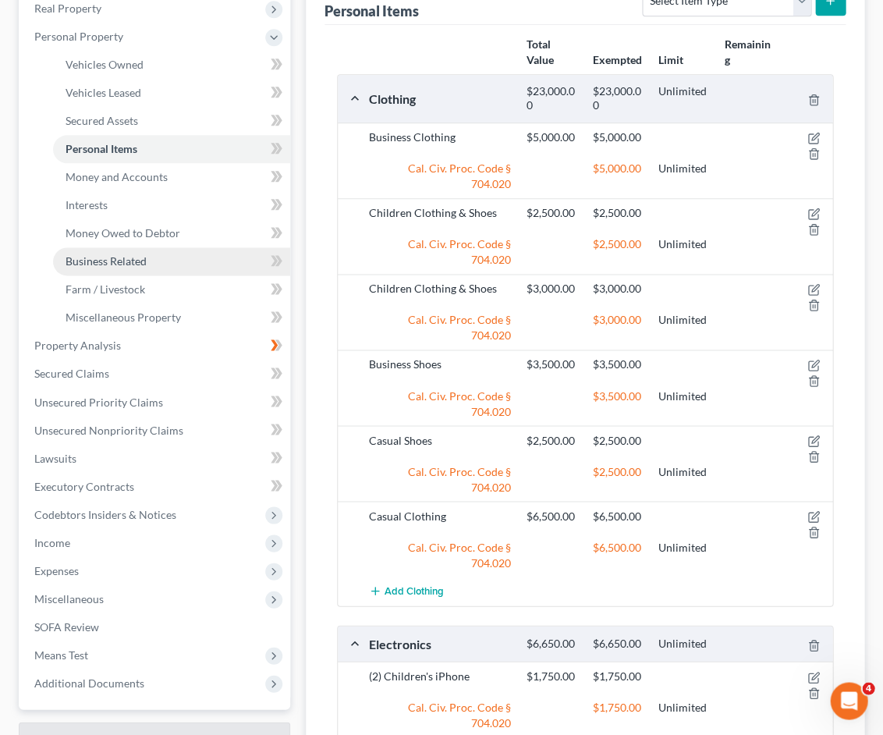
scroll to position [200, 0]
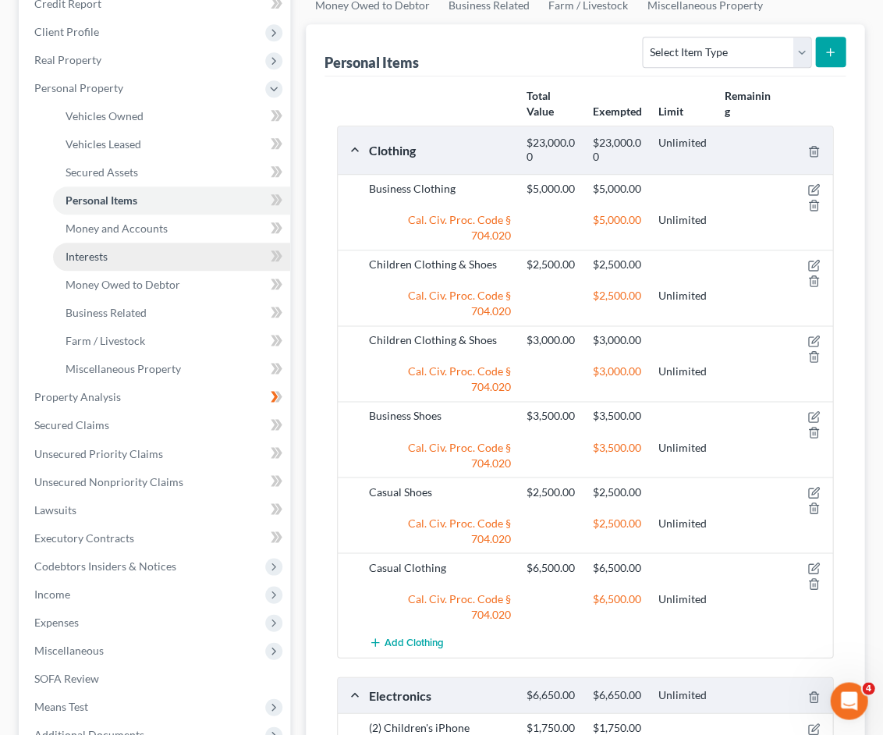
click at [120, 251] on link "Interests" at bounding box center [171, 257] width 237 height 28
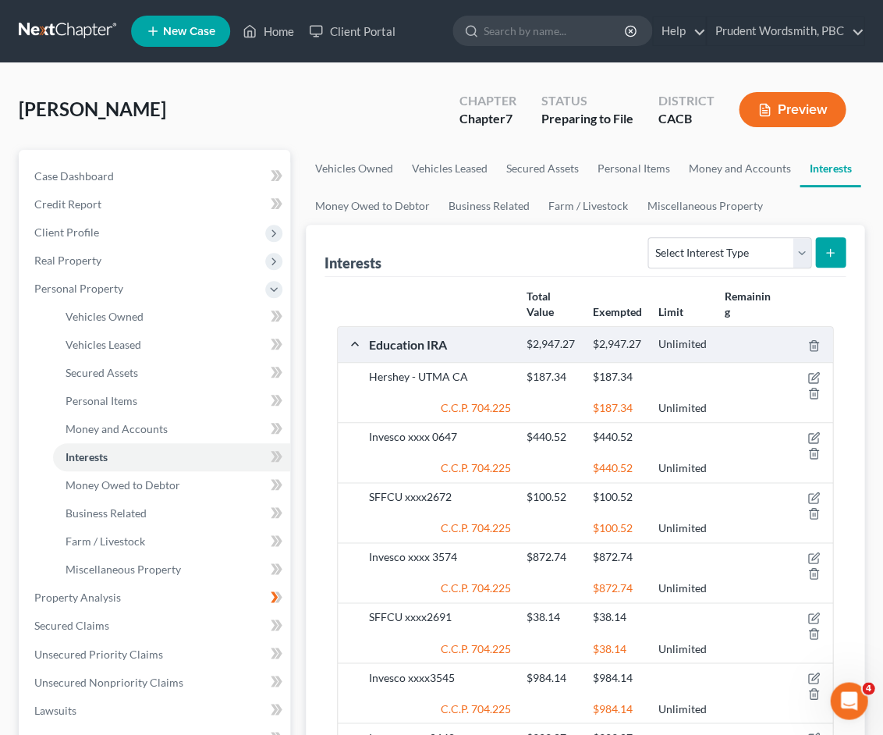
click at [832, 257] on icon "submit" at bounding box center [830, 253] width 12 height 12
click at [712, 206] on link "Miscellaneous Property" at bounding box center [704, 205] width 134 height 37
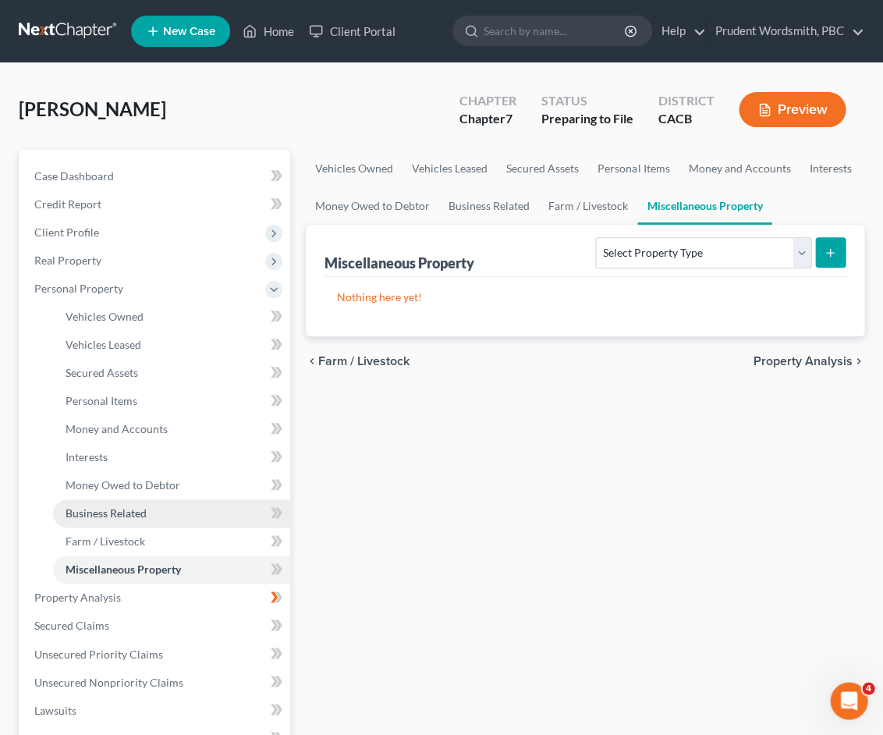
drag, startPoint x: 114, startPoint y: 500, endPoint x: 115, endPoint y: 508, distance: 7.8
click at [114, 506] on span "Business Related" at bounding box center [106, 512] width 81 height 13
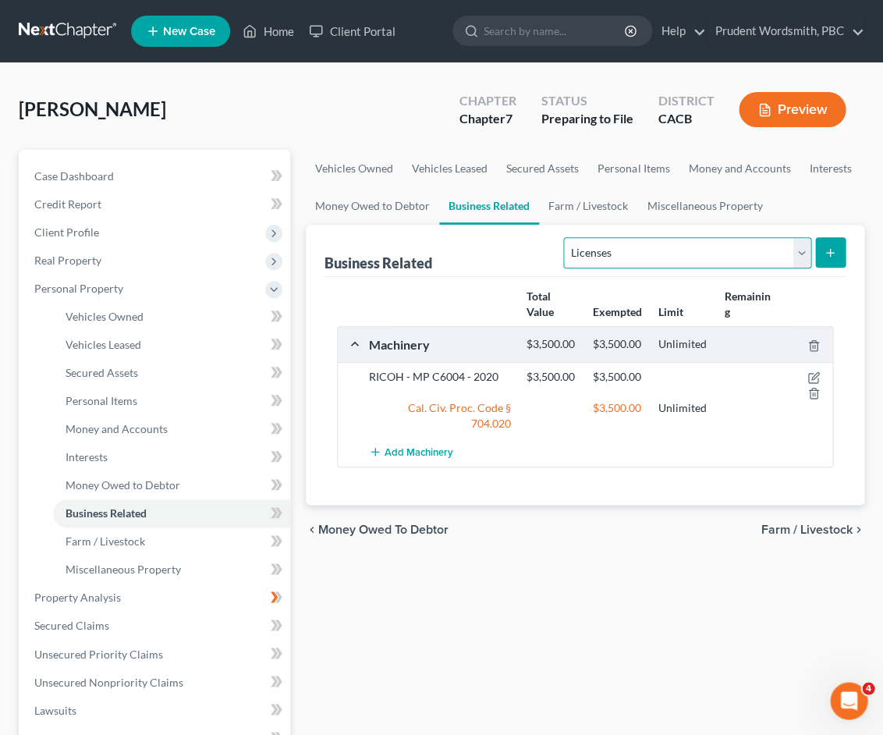
select select "inventory"
click at [831, 255] on icon "submit" at bounding box center [830, 253] width 12 height 12
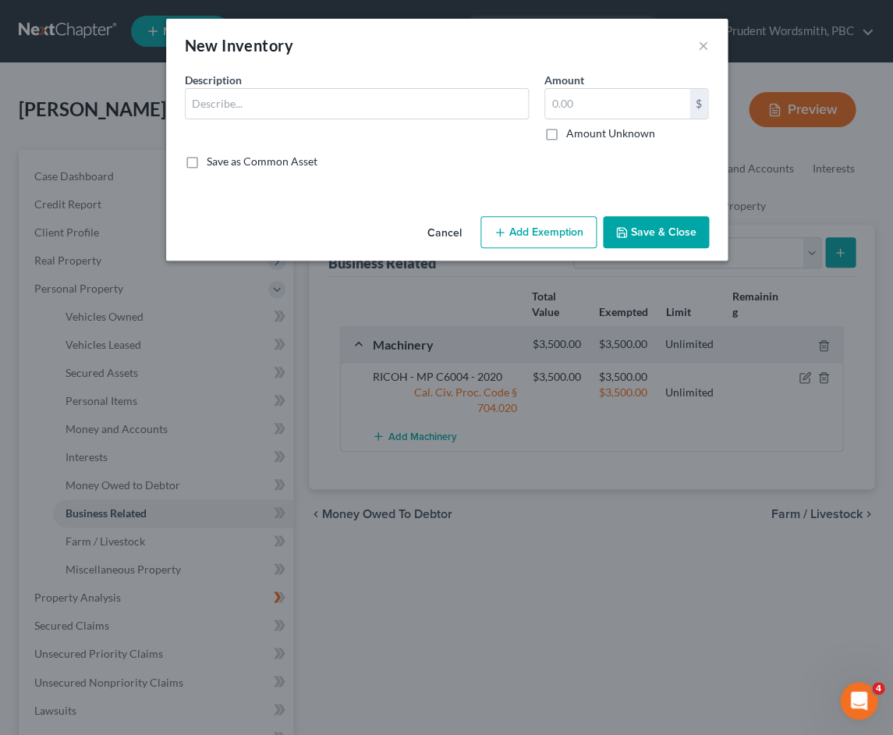
click at [534, 238] on button "Add Exemption" at bounding box center [539, 232] width 116 height 33
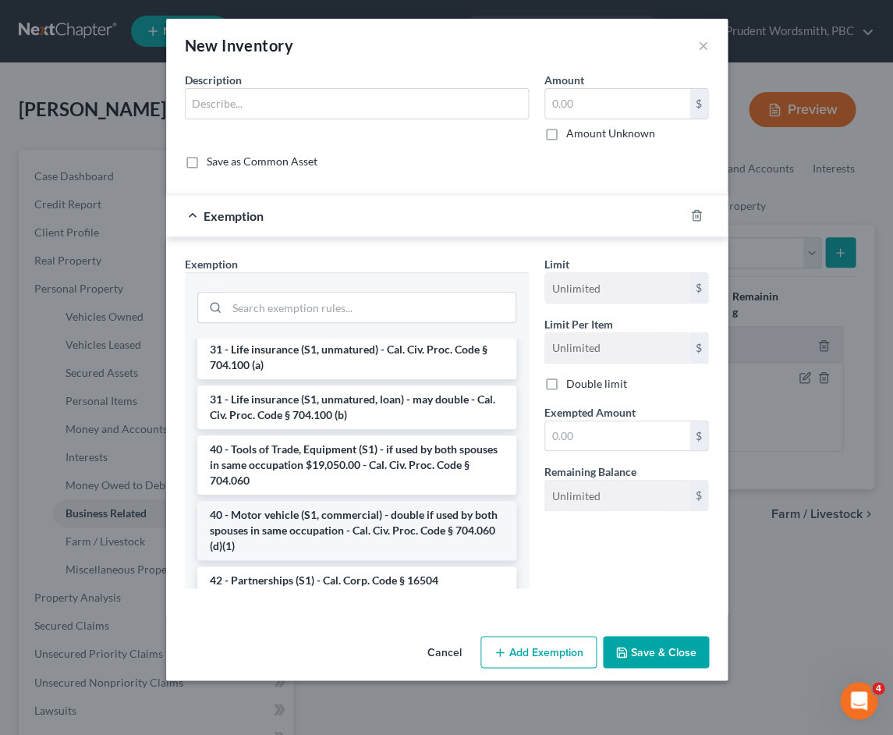
scroll to position [2172, 0]
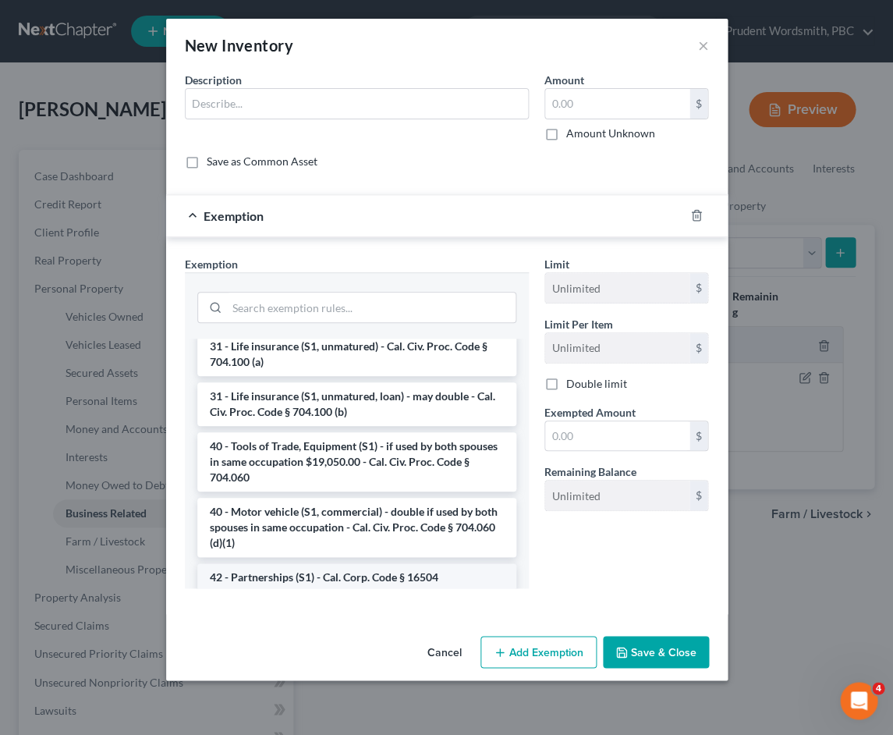
click at [343, 563] on li "42 - Partnerships (S1) - Cal. Corp. Code § 16504" at bounding box center [356, 577] width 319 height 28
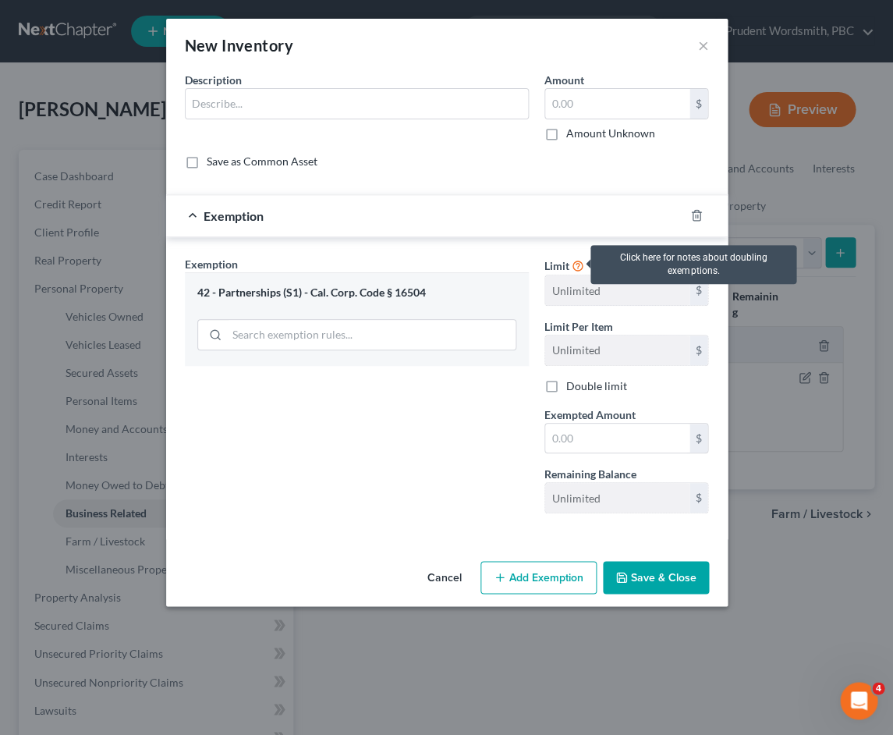
click at [575, 268] on icon at bounding box center [578, 264] width 12 height 15
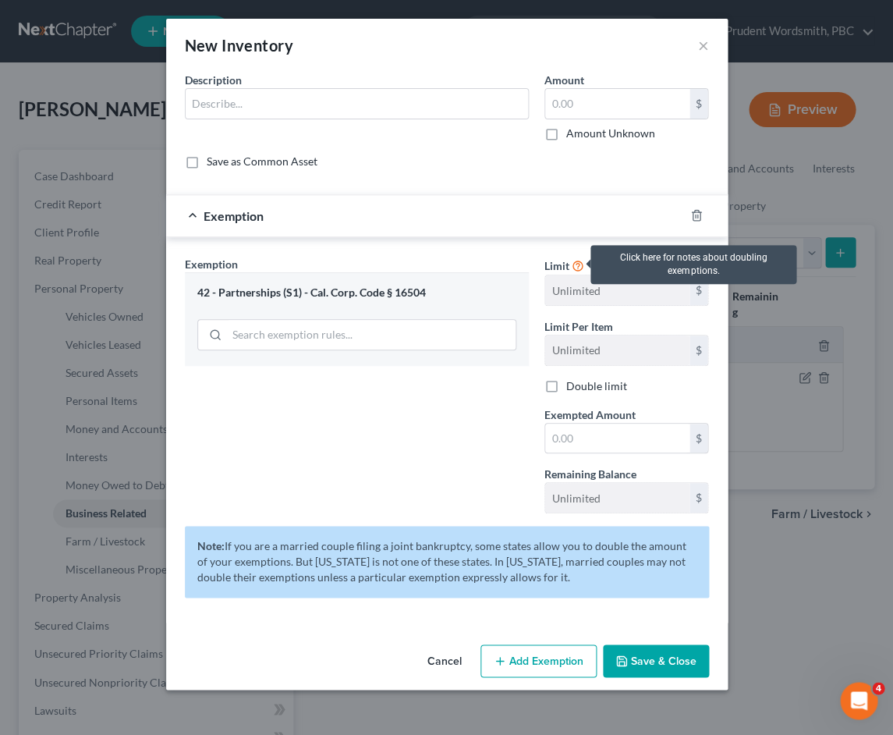
click at [575, 268] on icon at bounding box center [578, 264] width 12 height 15
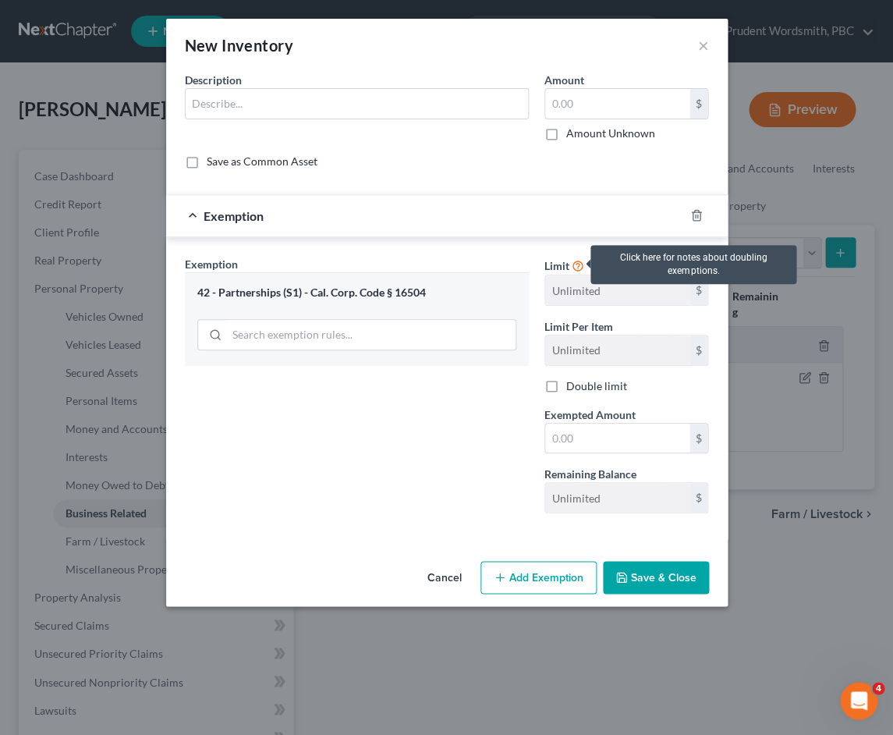
click at [575, 268] on icon at bounding box center [578, 264] width 12 height 15
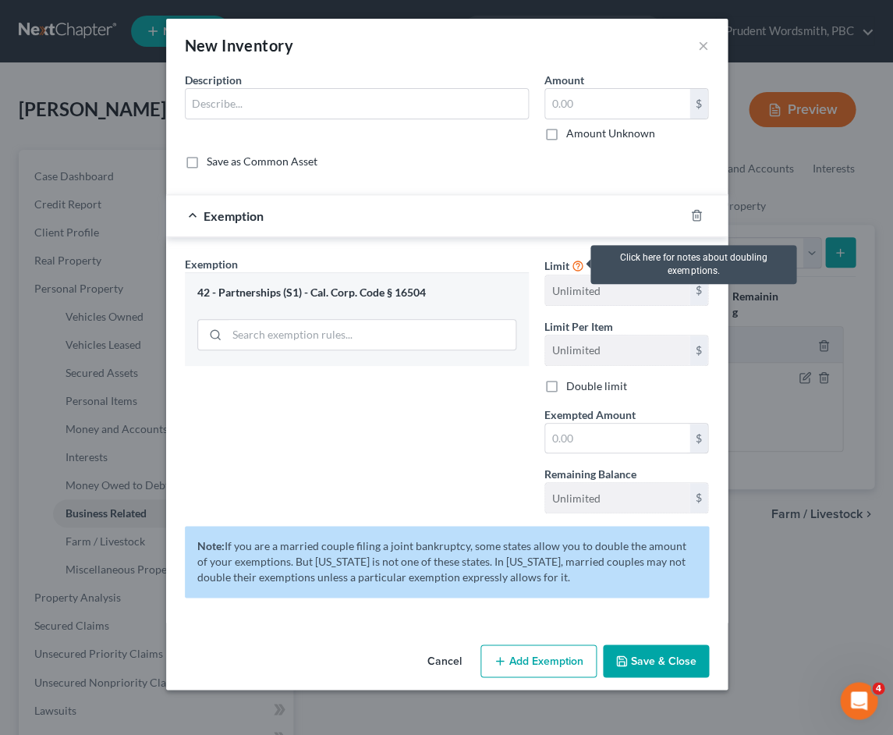
click at [575, 268] on icon at bounding box center [578, 264] width 12 height 15
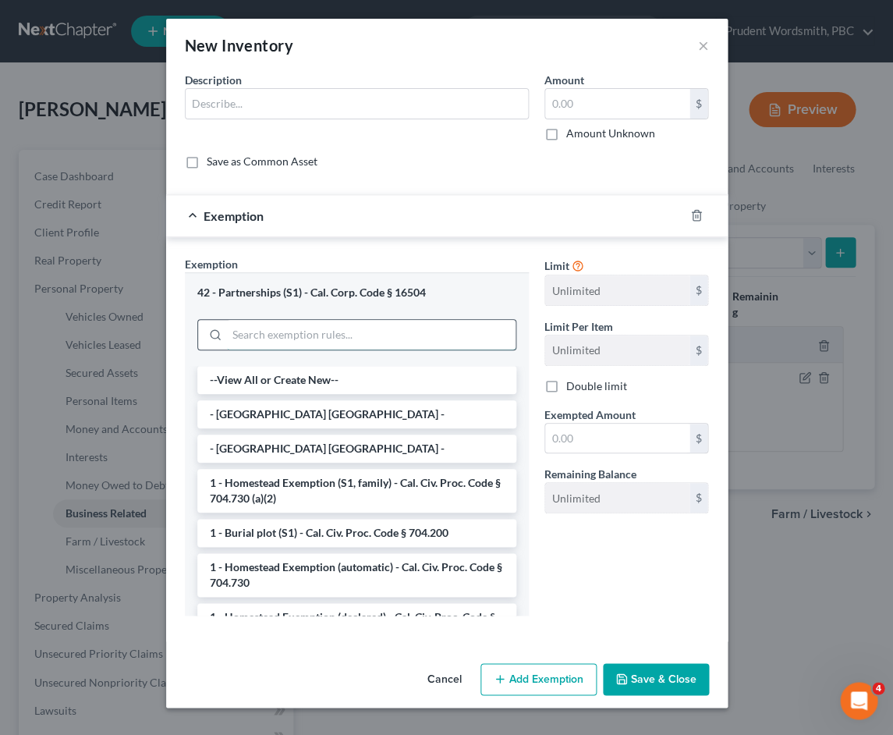
click at [378, 326] on input "search" at bounding box center [371, 335] width 289 height 30
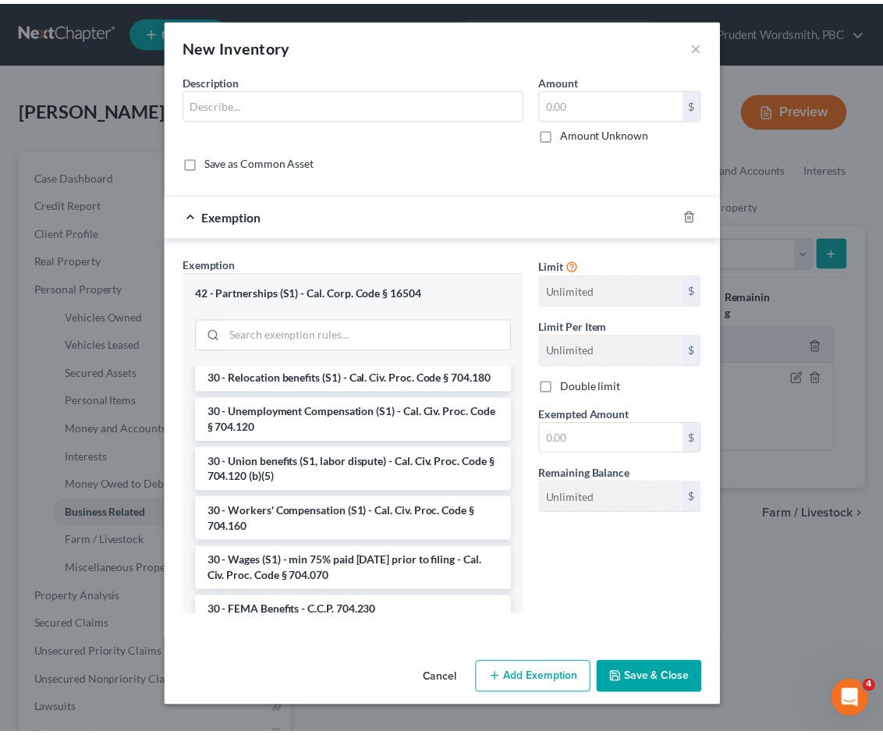
scroll to position [1718, 0]
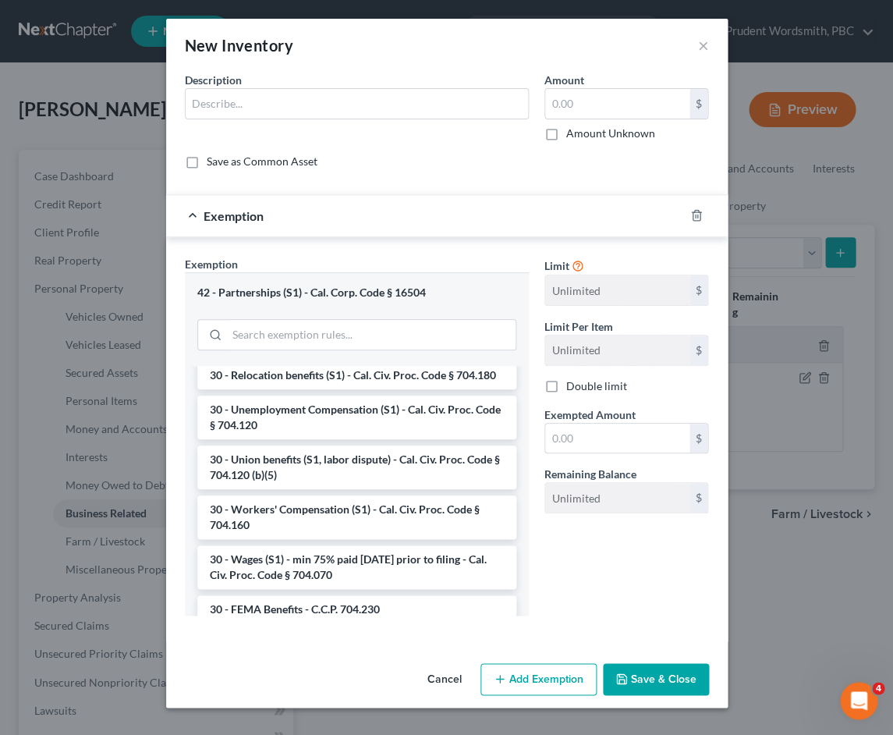
click at [437, 674] on button "Cancel" at bounding box center [444, 680] width 59 height 31
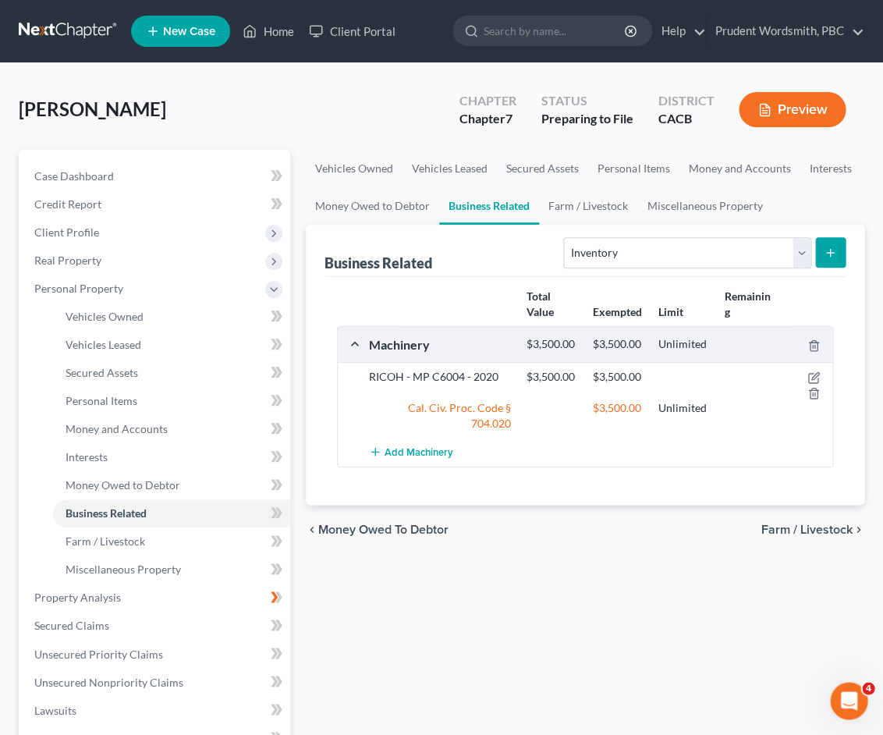
click at [785, 109] on button "Preview" at bounding box center [792, 109] width 107 height 35
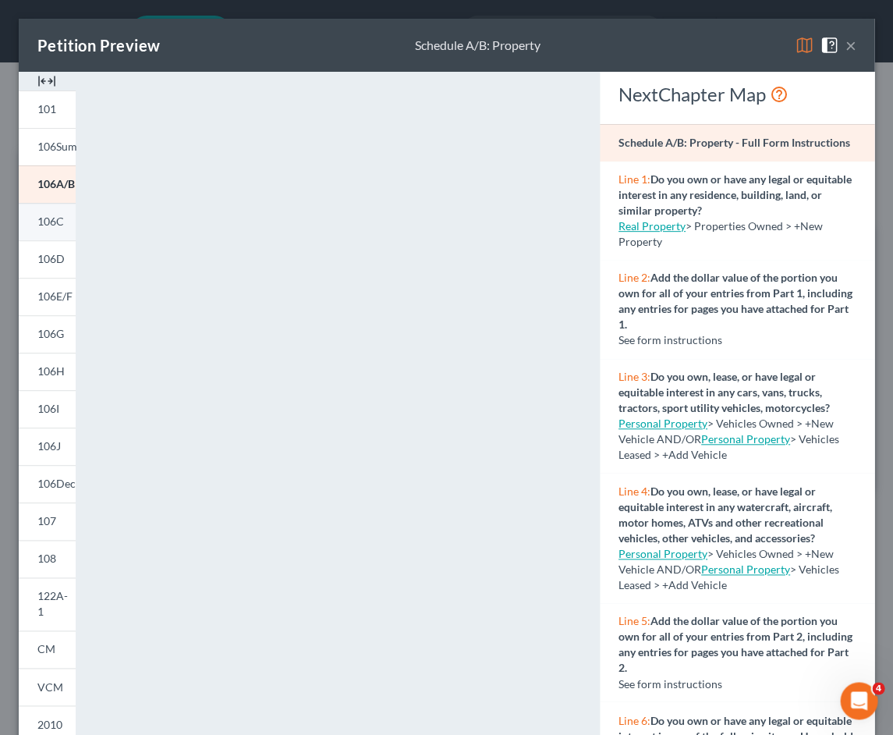
click at [46, 221] on span "106C" at bounding box center [50, 221] width 27 height 13
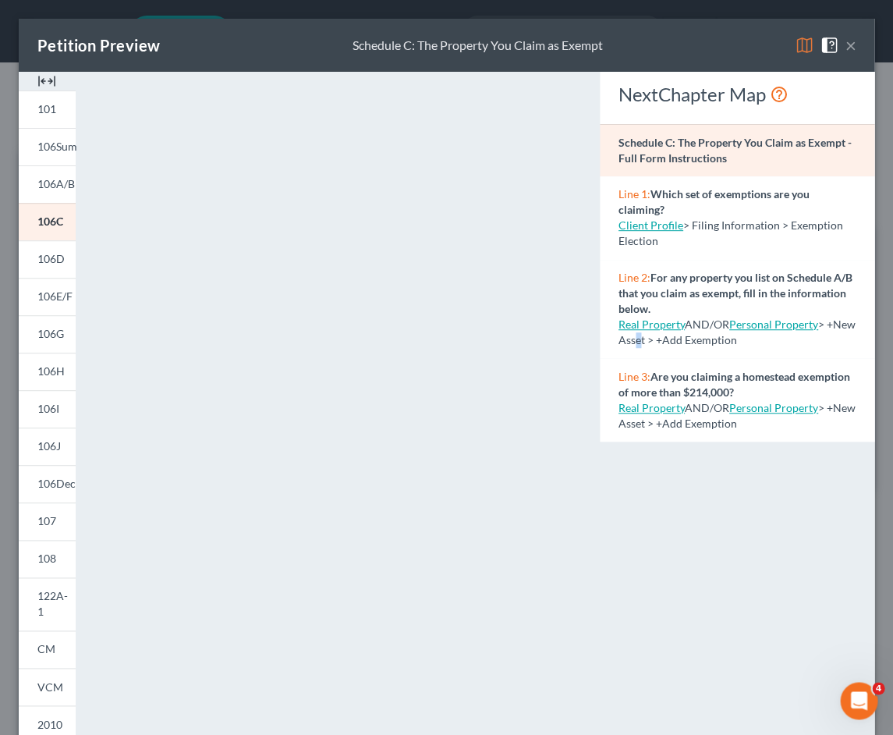
click at [655, 335] on span "Personal Property > +New Asset > +Add Exemption" at bounding box center [737, 332] width 237 height 29
click at [844, 48] on div "Petition Preview Schedule C: The Property You Claim as Exempt ×" at bounding box center [447, 45] width 856 height 53
click at [845, 48] on button "×" at bounding box center [850, 45] width 11 height 19
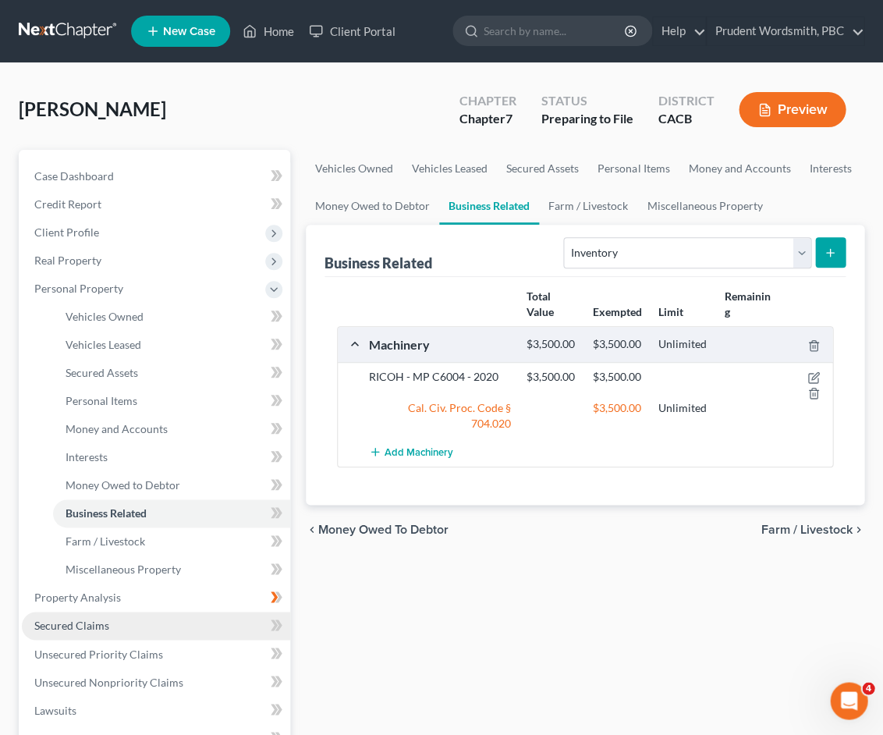
click at [107, 619] on span "Secured Claims" at bounding box center [71, 625] width 75 height 13
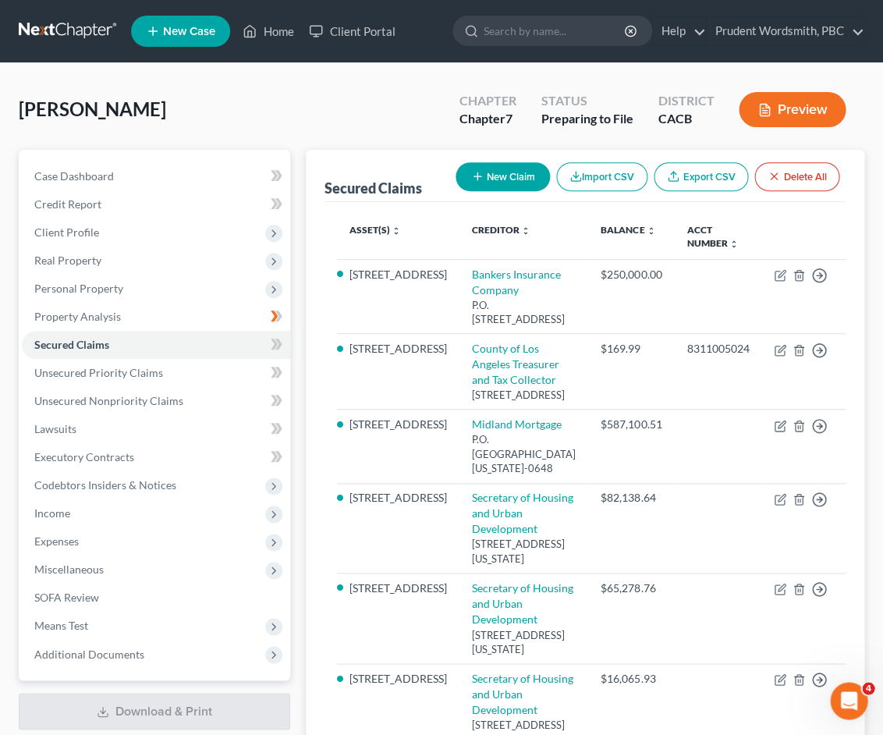
click at [818, 176] on button "Delete All" at bounding box center [796, 176] width 85 height 29
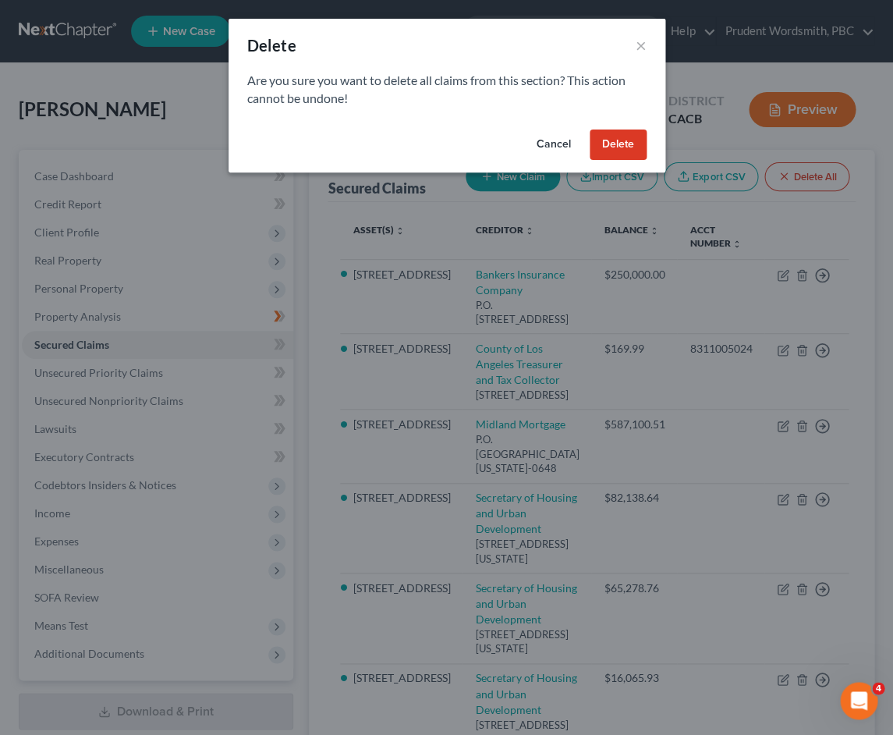
click at [399, 104] on p "Are you sure you want to delete all claims from this section? This action canno…" at bounding box center [446, 90] width 399 height 36
click at [553, 145] on button "Cancel" at bounding box center [553, 144] width 59 height 31
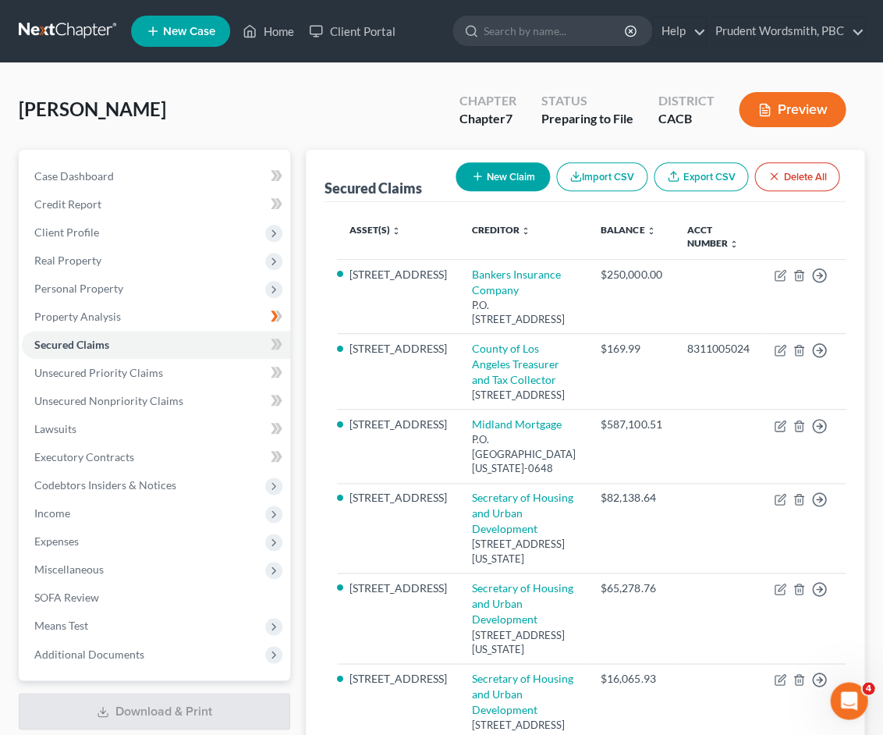
click at [702, 180] on link "Export CSV" at bounding box center [701, 176] width 94 height 29
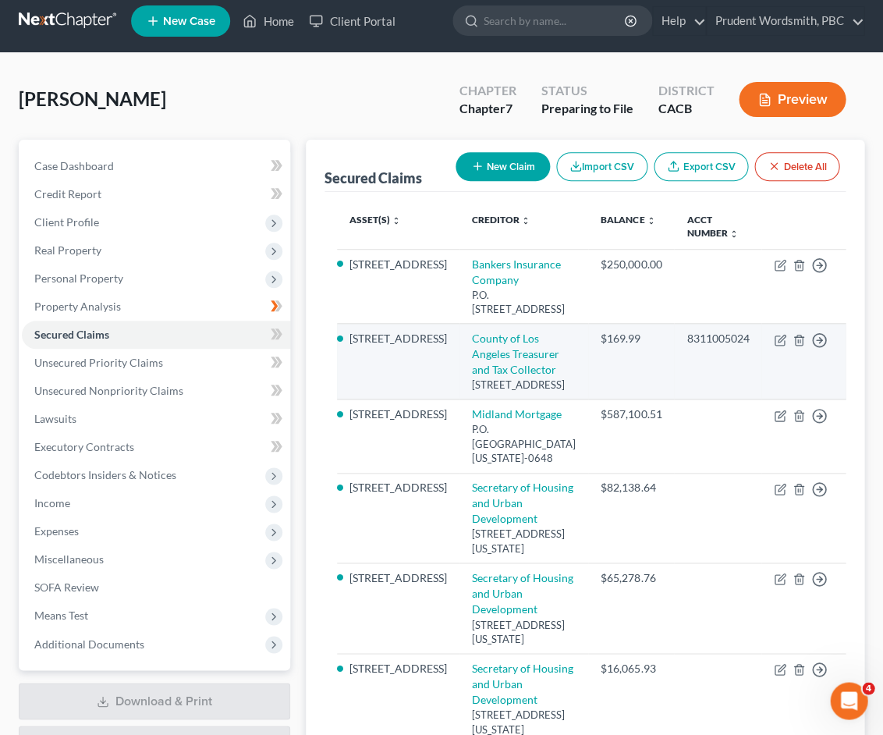
scroll to position [12, 0]
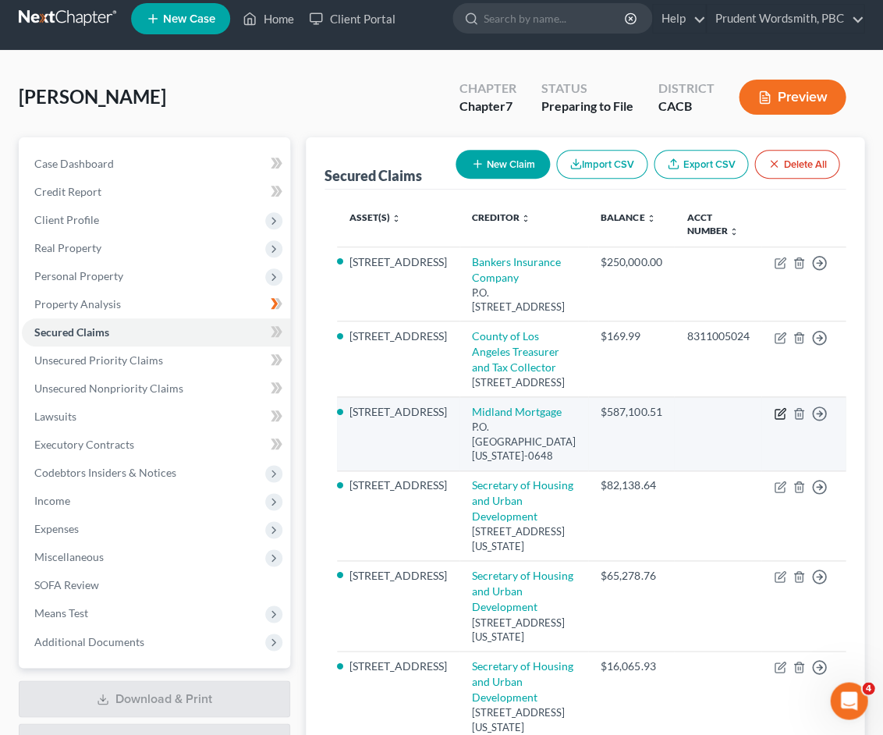
click at [778, 415] on icon "button" at bounding box center [781, 411] width 7 height 7
select select "37"
select select "2"
select select "0"
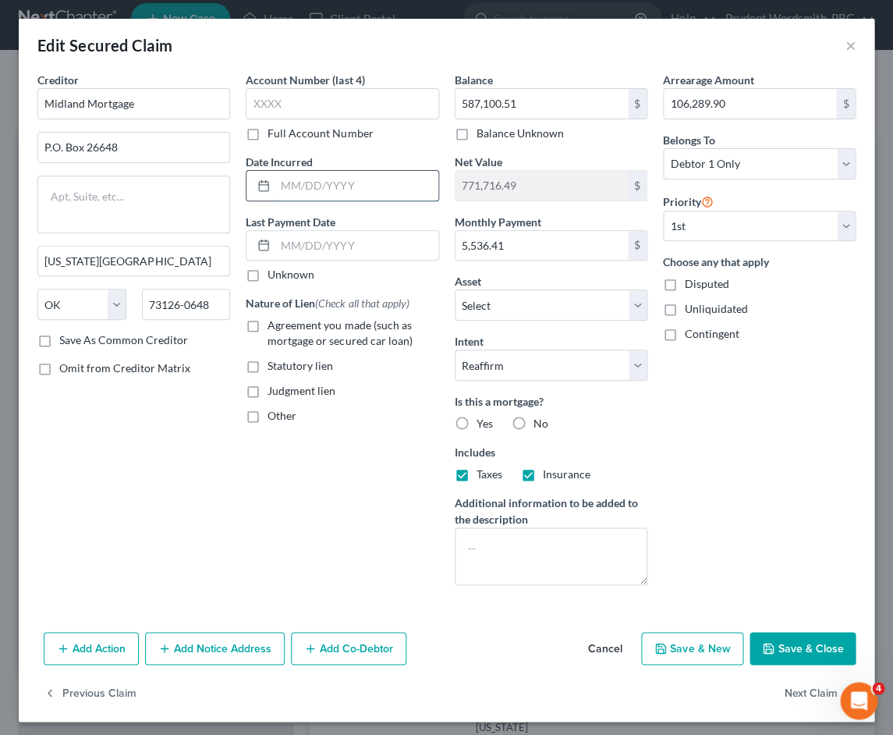
click at [324, 190] on input "text" at bounding box center [356, 186] width 162 height 30
click at [845, 46] on button "×" at bounding box center [850, 45] width 11 height 19
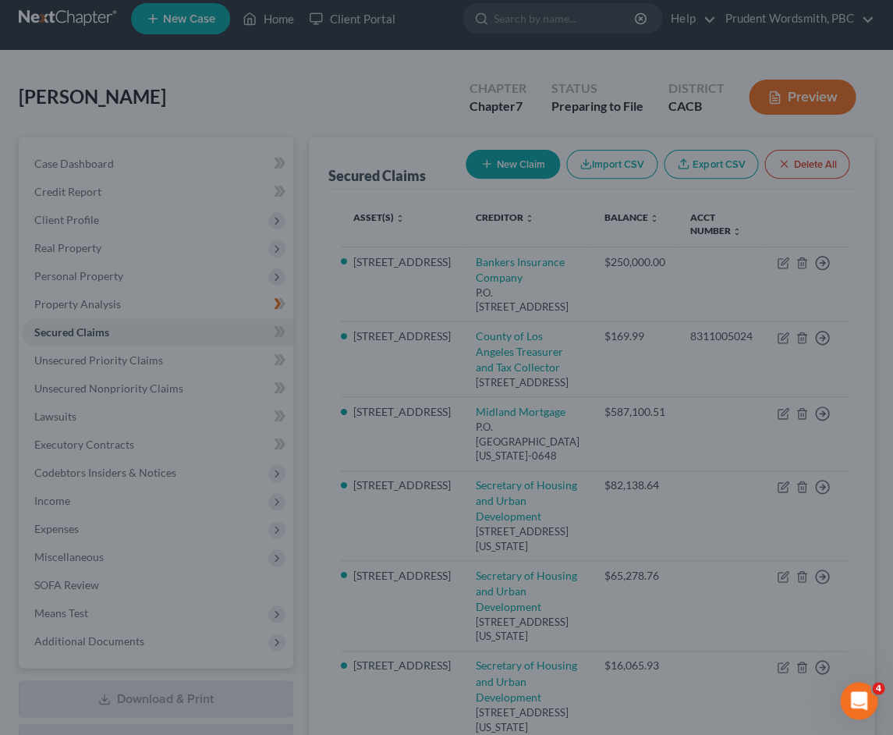
click at [818, 65] on div "Edit Secured Claim ×" at bounding box center [446, 88] width 744 height 46
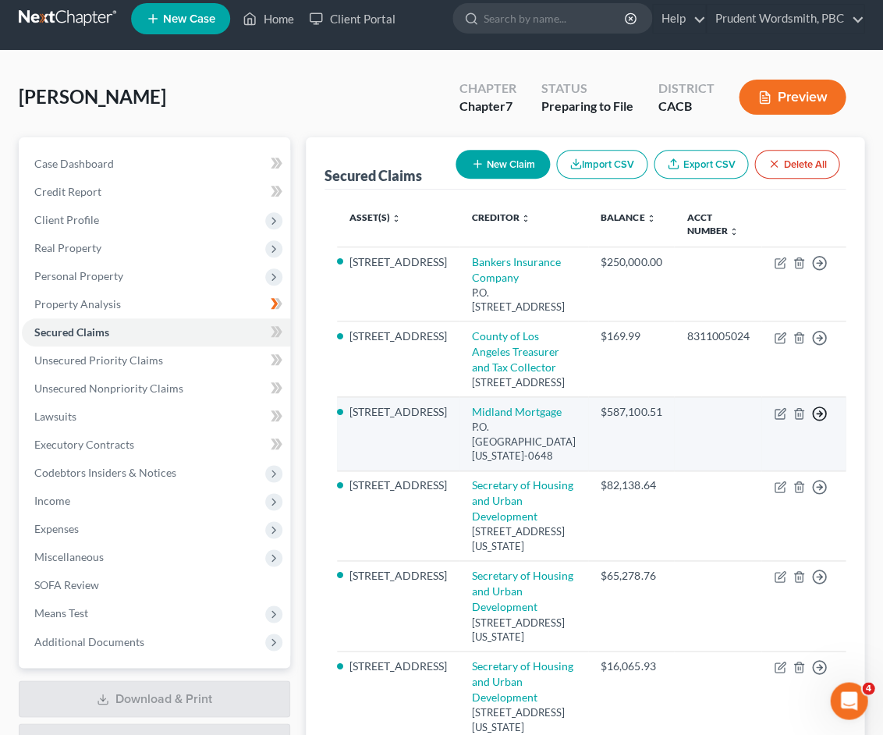
click at [811, 421] on icon "button" at bounding box center [819, 414] width 16 height 16
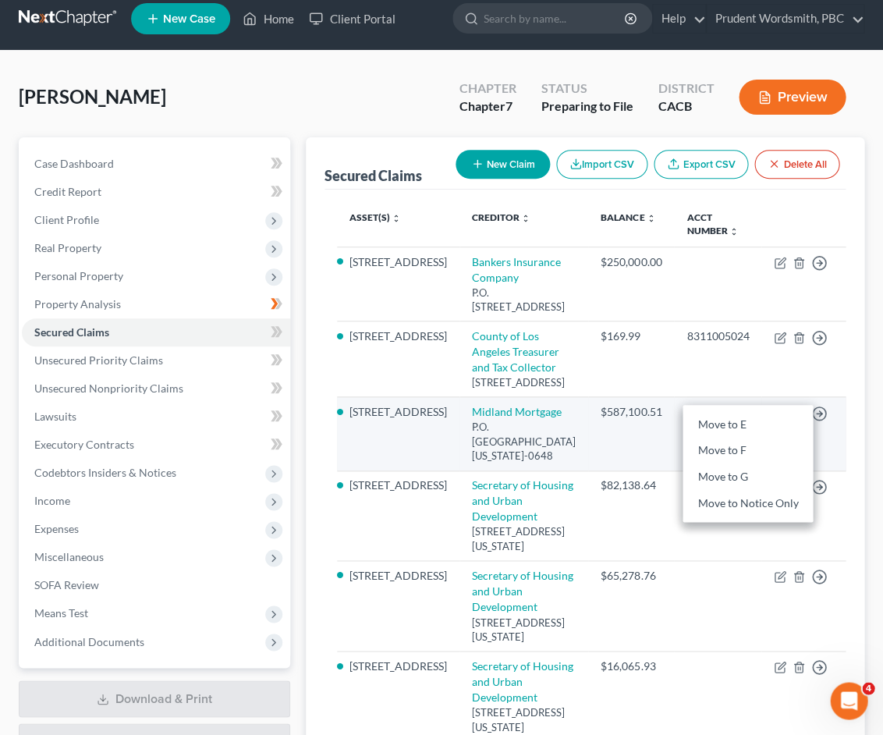
click at [588, 470] on td "$587,100.51" at bounding box center [631, 433] width 86 height 73
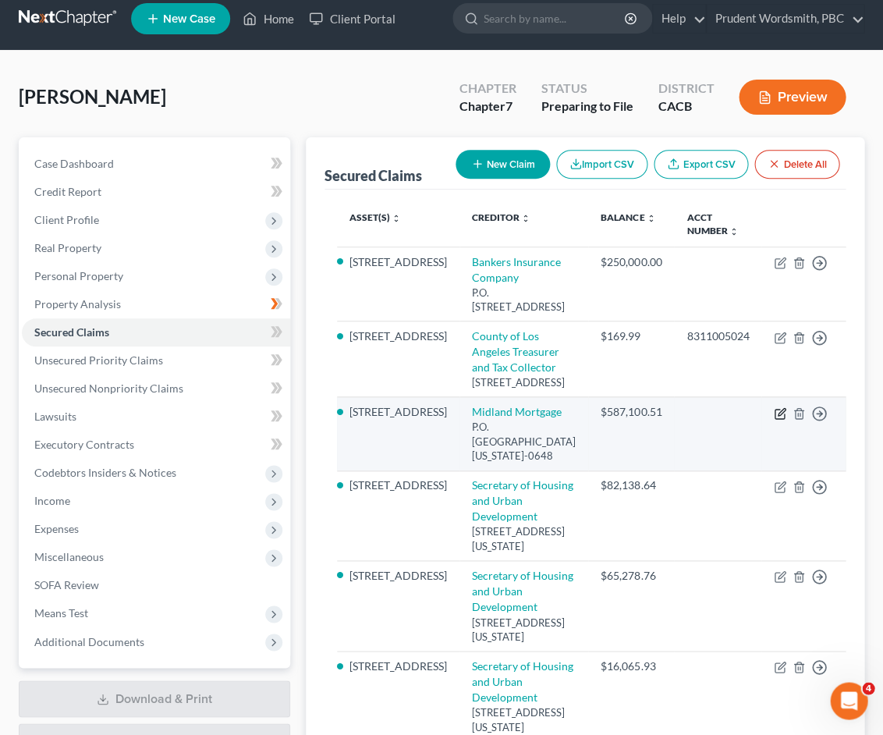
click at [774, 420] on icon "button" at bounding box center [780, 413] width 12 height 12
select select "37"
select select "7"
select select "2"
select select "0"
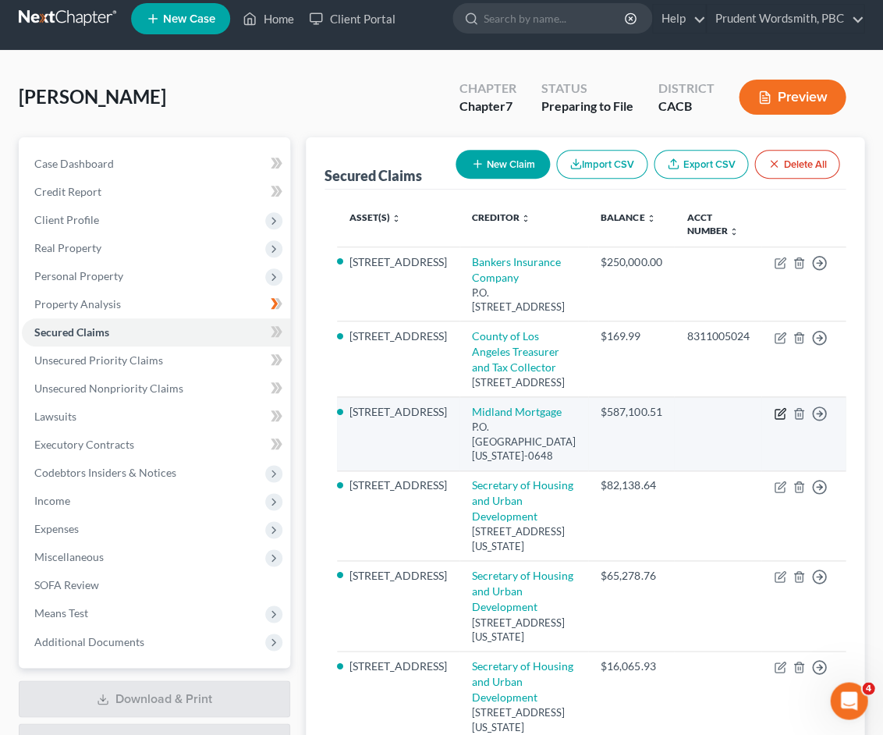
select select "0"
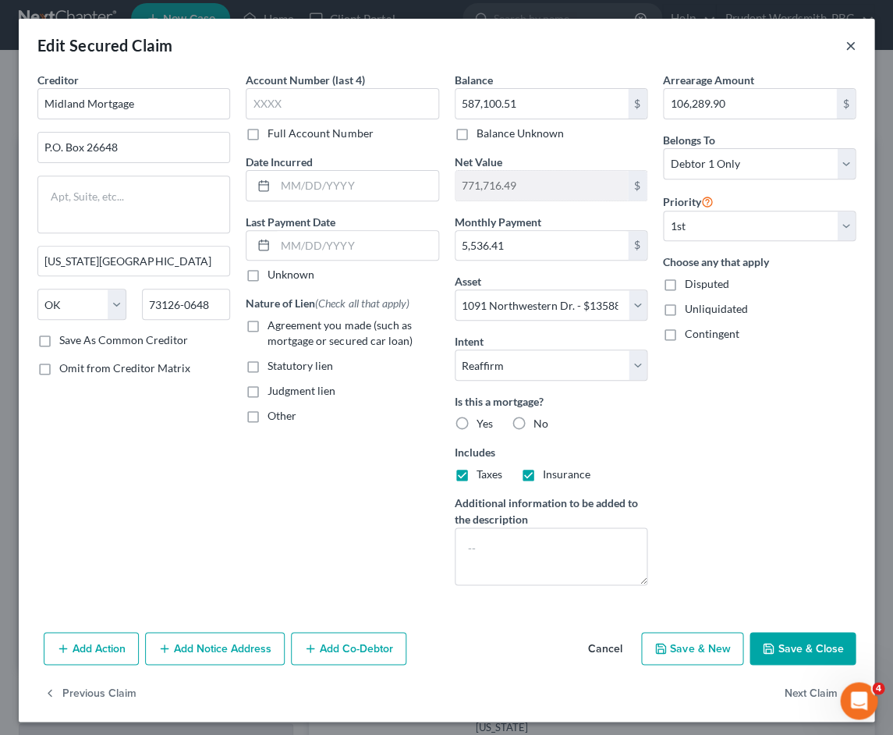
click at [845, 46] on button "×" at bounding box center [850, 45] width 11 height 19
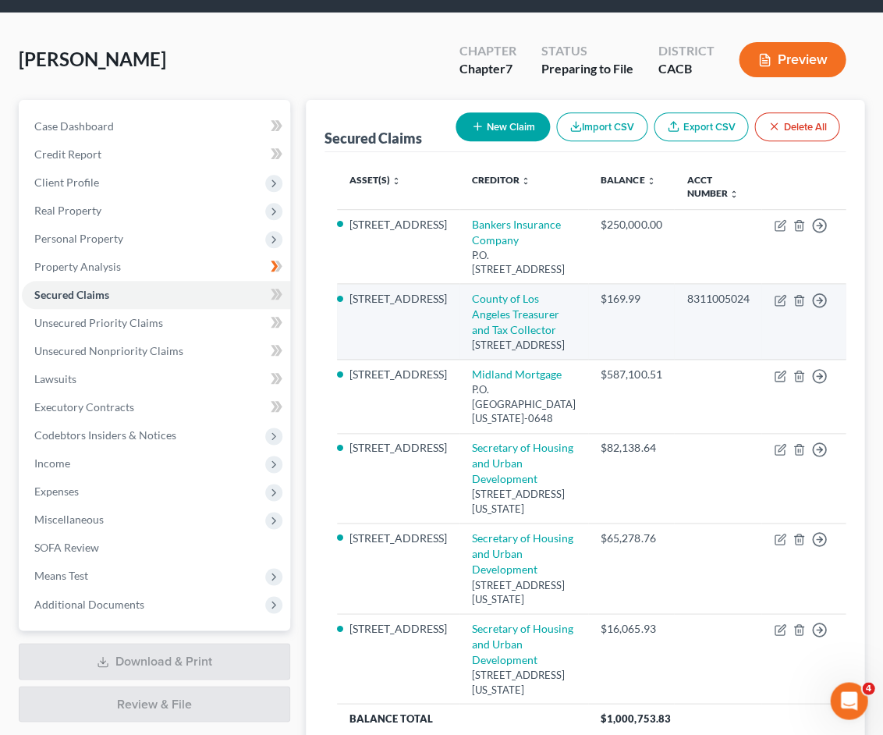
scroll to position [73, 0]
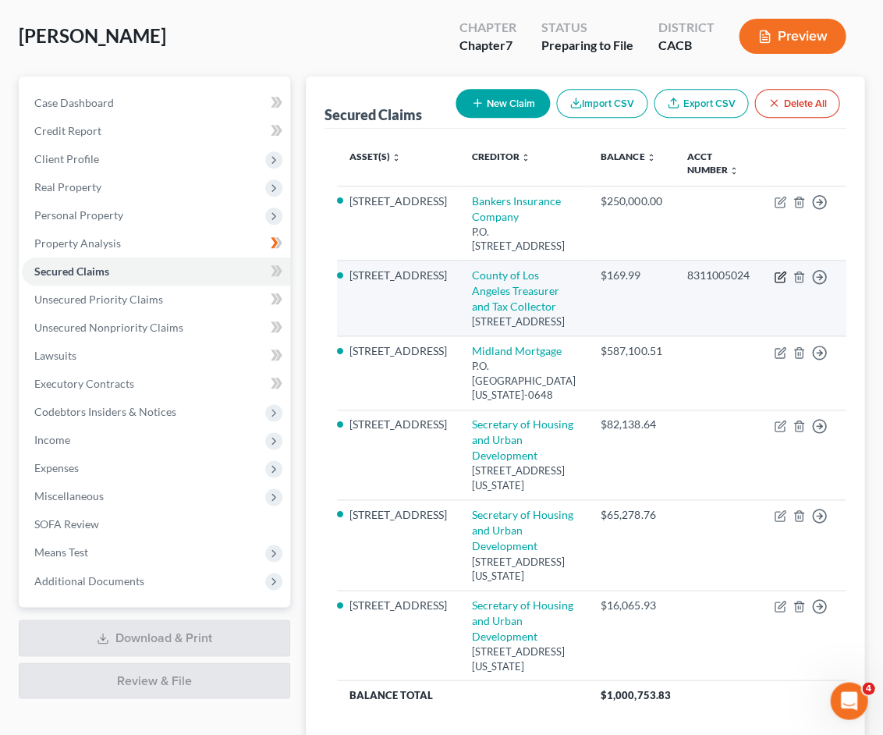
click at [774, 283] on icon "button" at bounding box center [780, 277] width 12 height 12
select select "4"
select select "7"
select select "2"
select select "0"
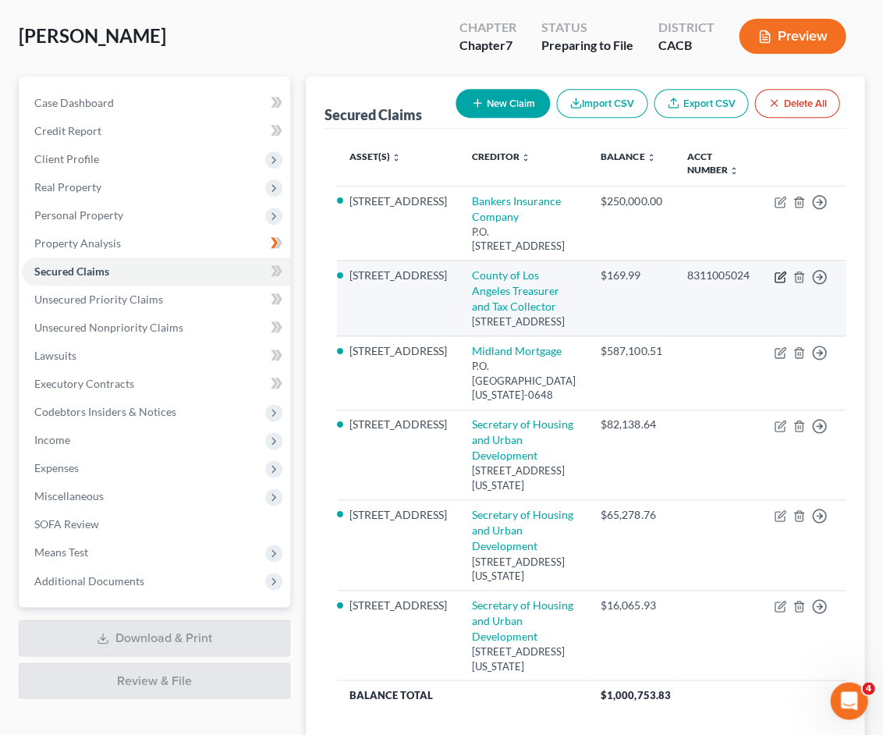
select select "0"
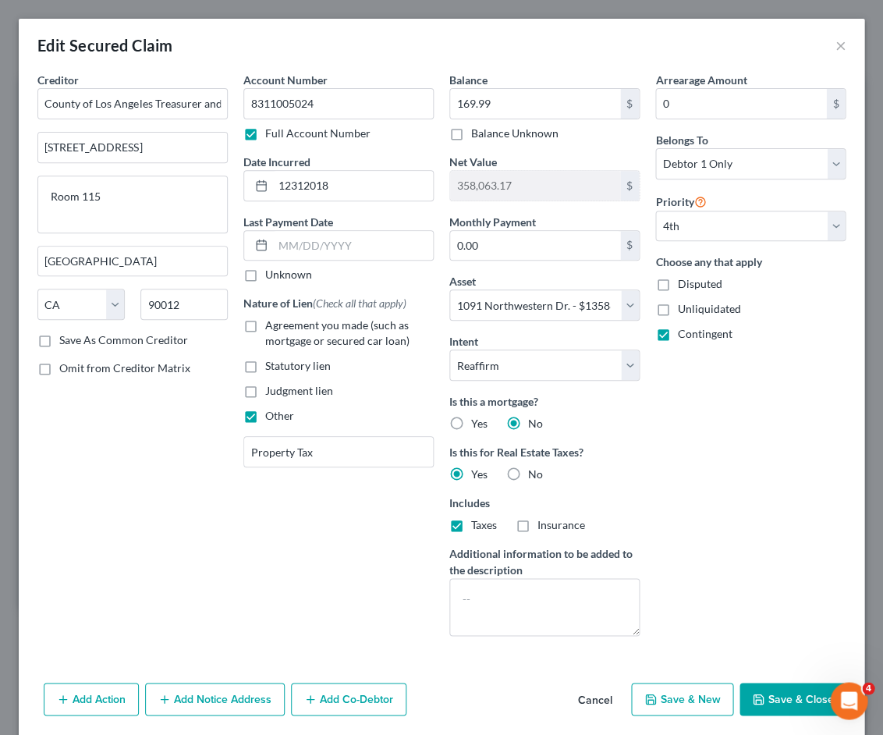
click at [767, 288] on div "Choose any that apply Disputed Unliquidated Contingent" at bounding box center [750, 298] width 190 height 88
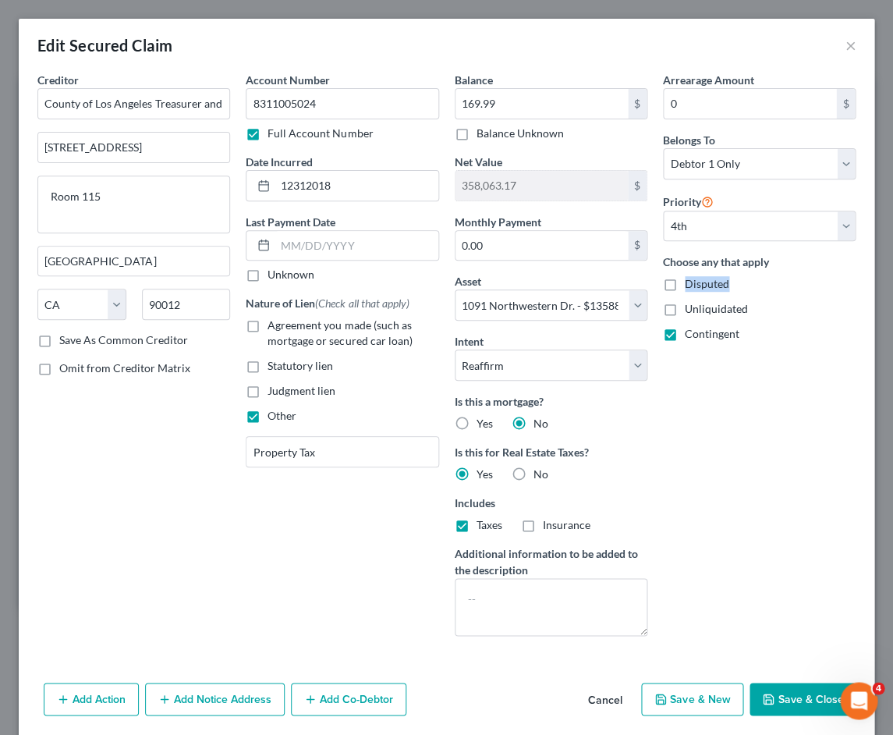
click at [603, 690] on button "Cancel" at bounding box center [605, 699] width 59 height 31
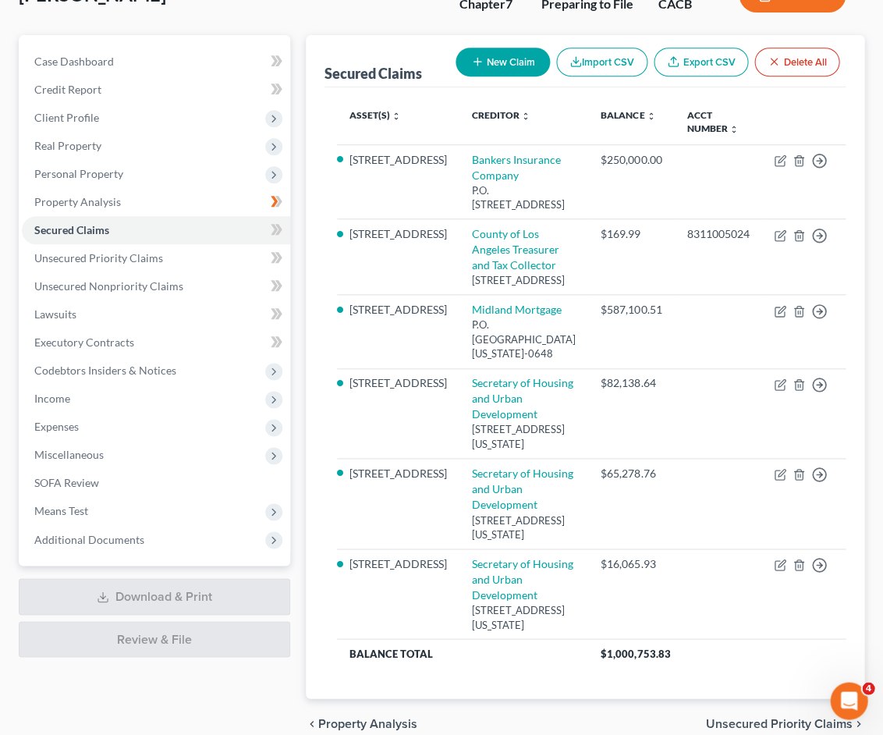
scroll to position [213, 0]
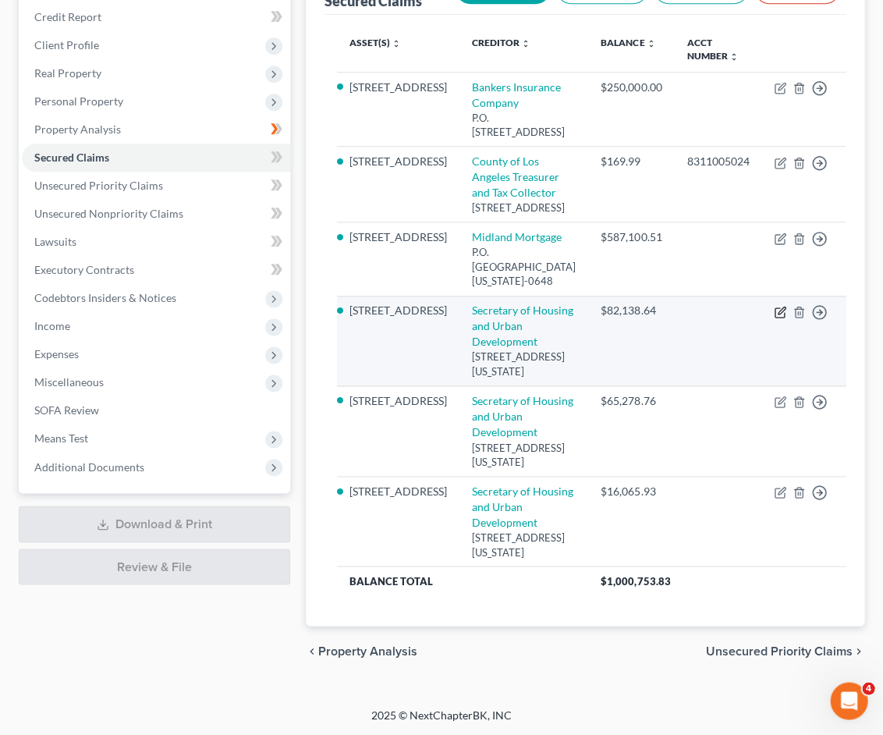
click at [774, 318] on icon "button" at bounding box center [780, 312] width 12 height 12
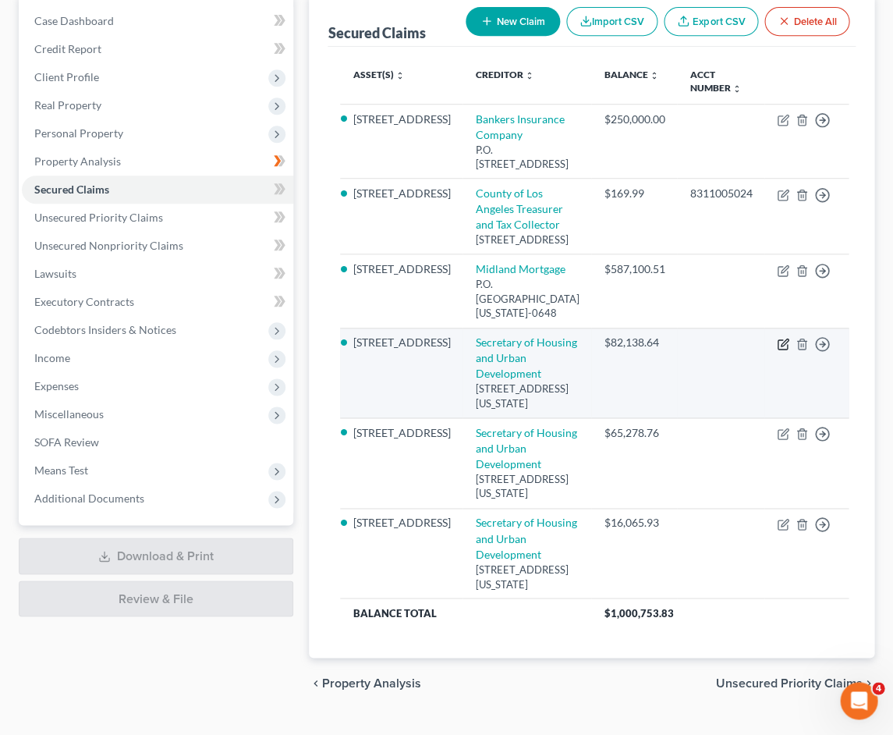
select select "8"
select select "7"
select select "2"
select select "0"
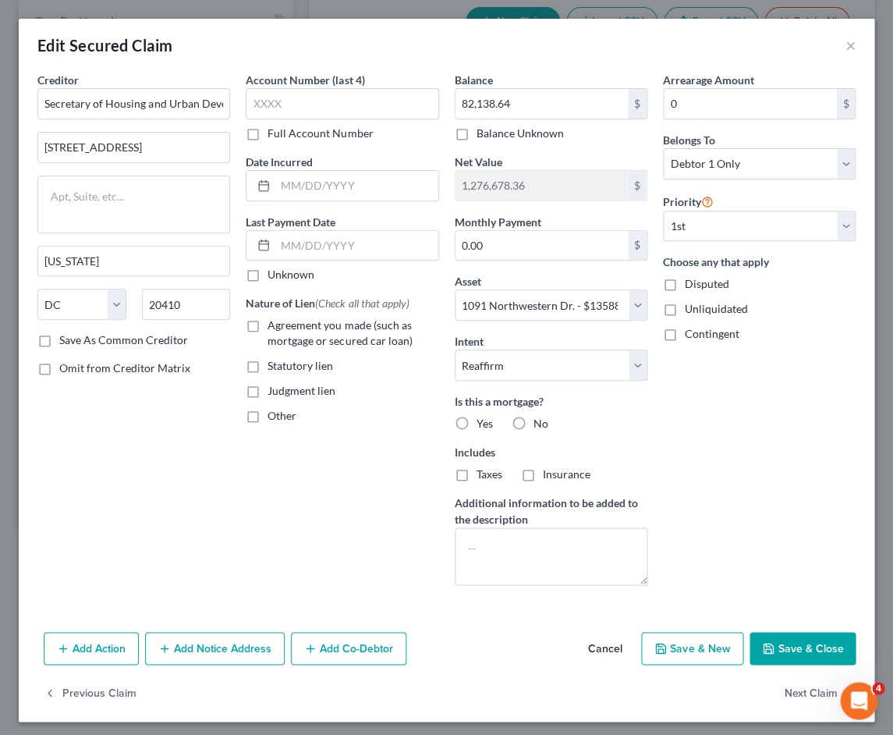
click at [601, 643] on button "Cancel" at bounding box center [605, 648] width 59 height 31
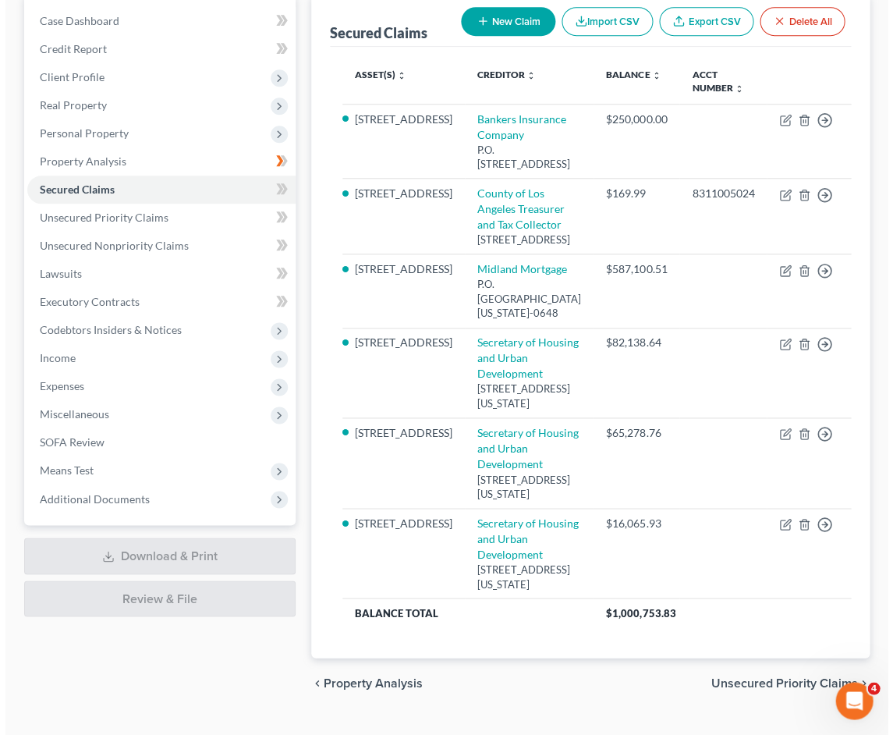
scroll to position [0, 0]
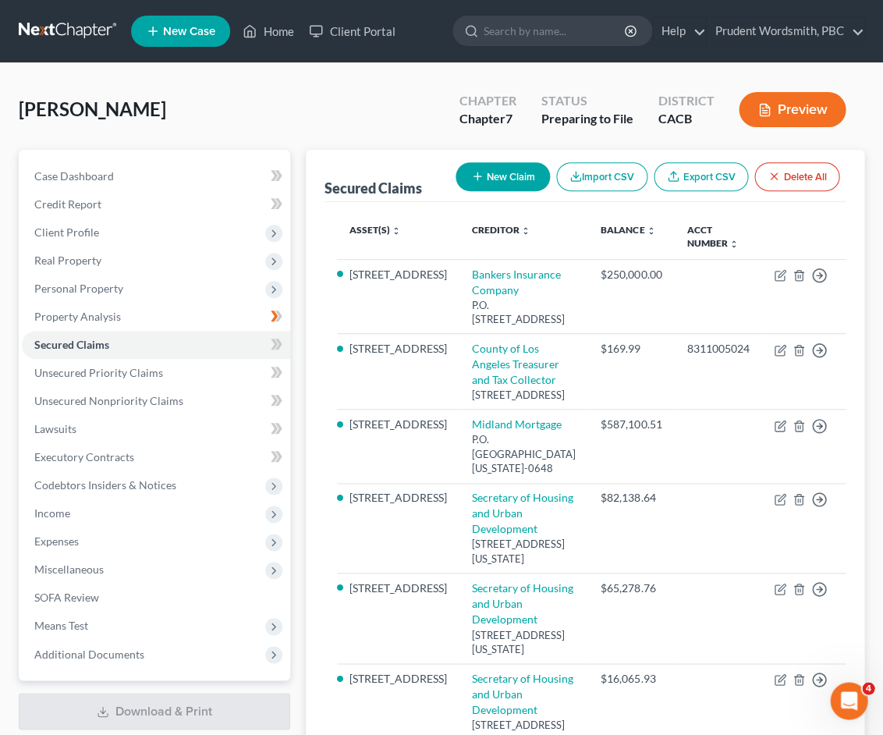
click at [800, 107] on button "Preview" at bounding box center [792, 109] width 107 height 35
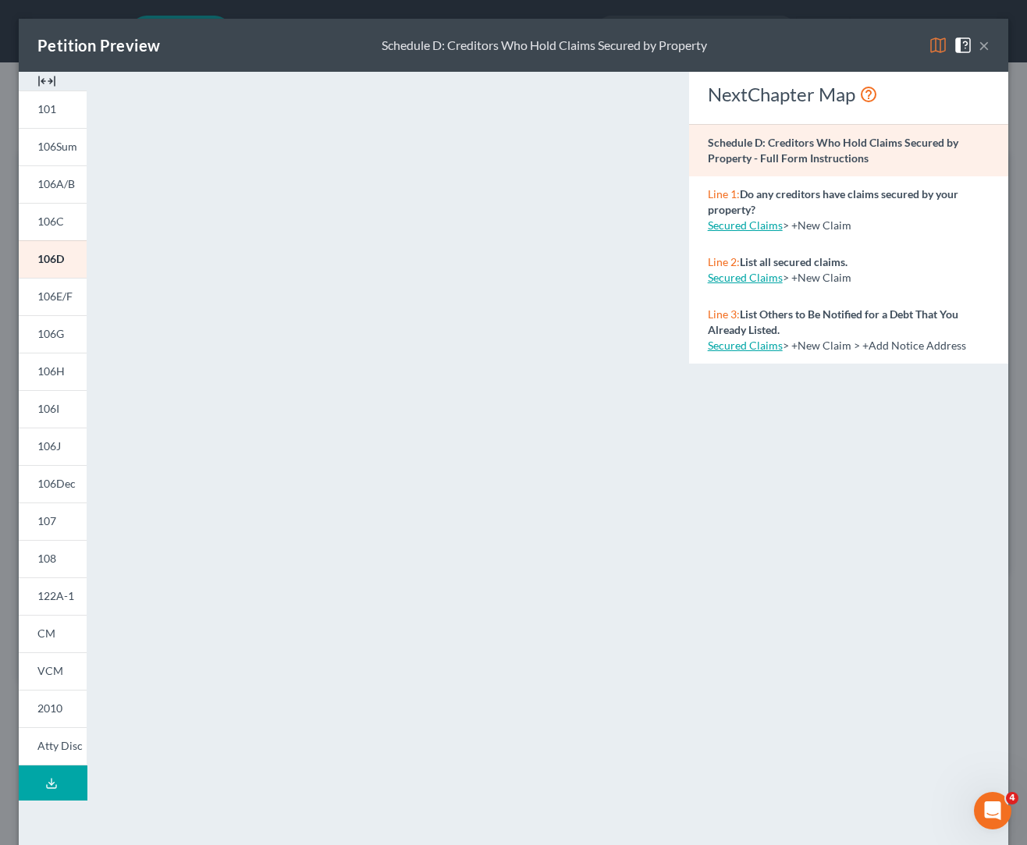
click at [71, 734] on button "Download Draft" at bounding box center [53, 782] width 69 height 35
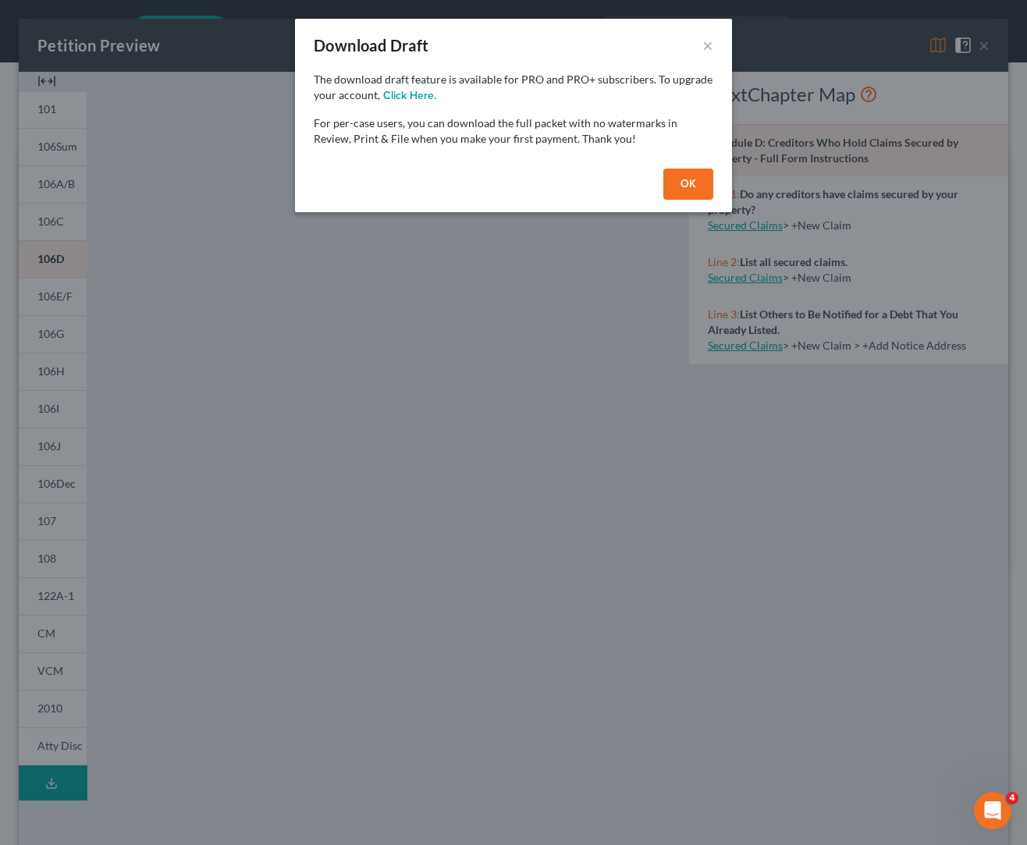
click at [683, 177] on button "OK" at bounding box center [688, 184] width 50 height 31
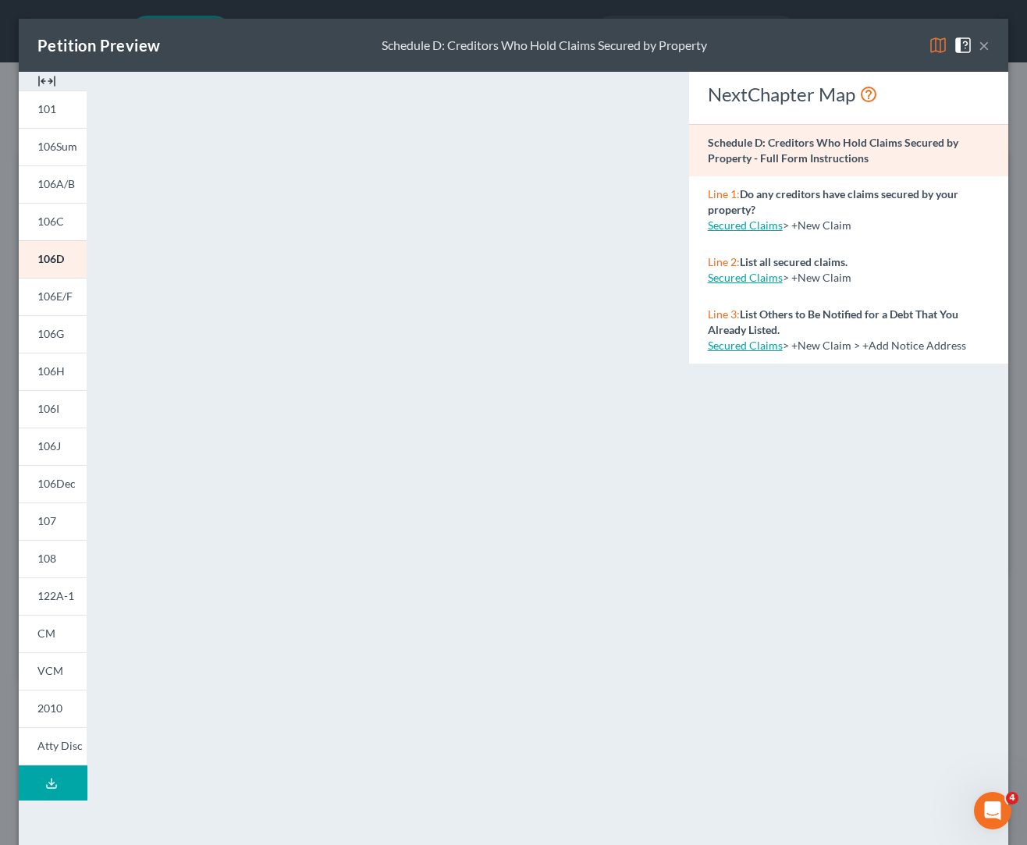
click at [718, 458] on div "NextChapter Map Schedule D: Creditors Who Hold Claims Secured by Property - Ful…" at bounding box center [848, 459] width 335 height 775
click at [892, 51] on button "×" at bounding box center [983, 45] width 11 height 19
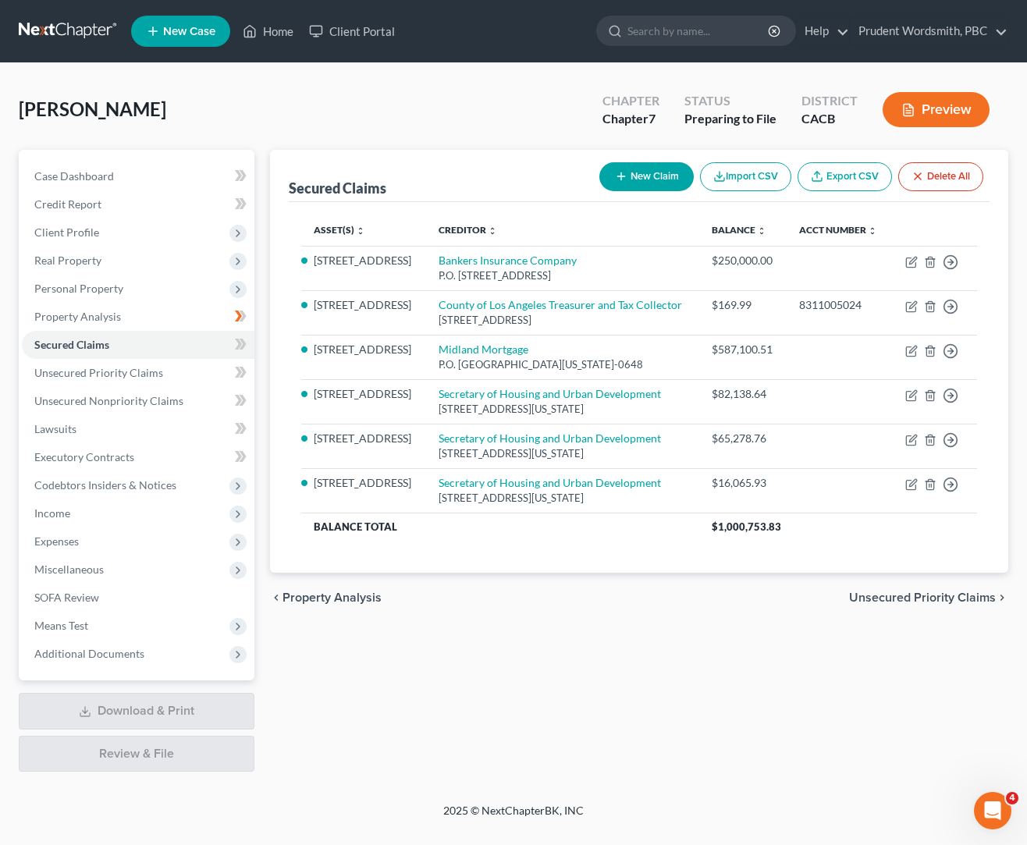
click at [892, 107] on button "Preview" at bounding box center [935, 109] width 107 height 35
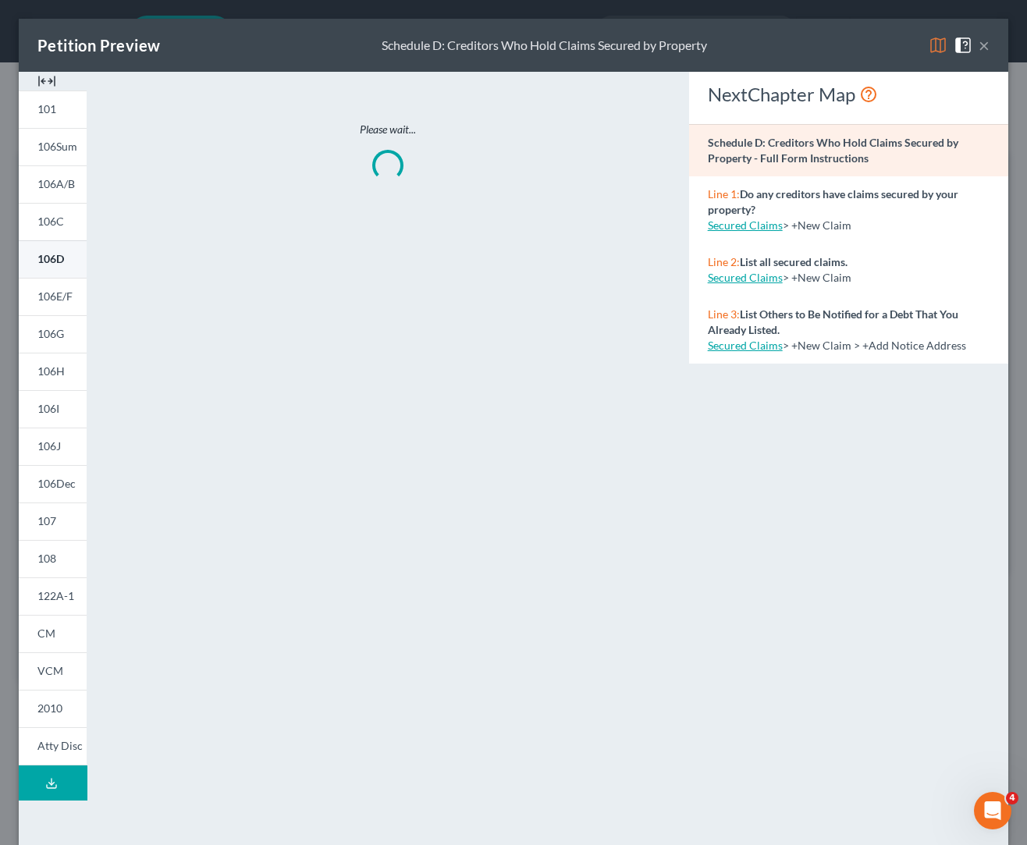
click at [42, 267] on link "106D" at bounding box center [53, 258] width 68 height 37
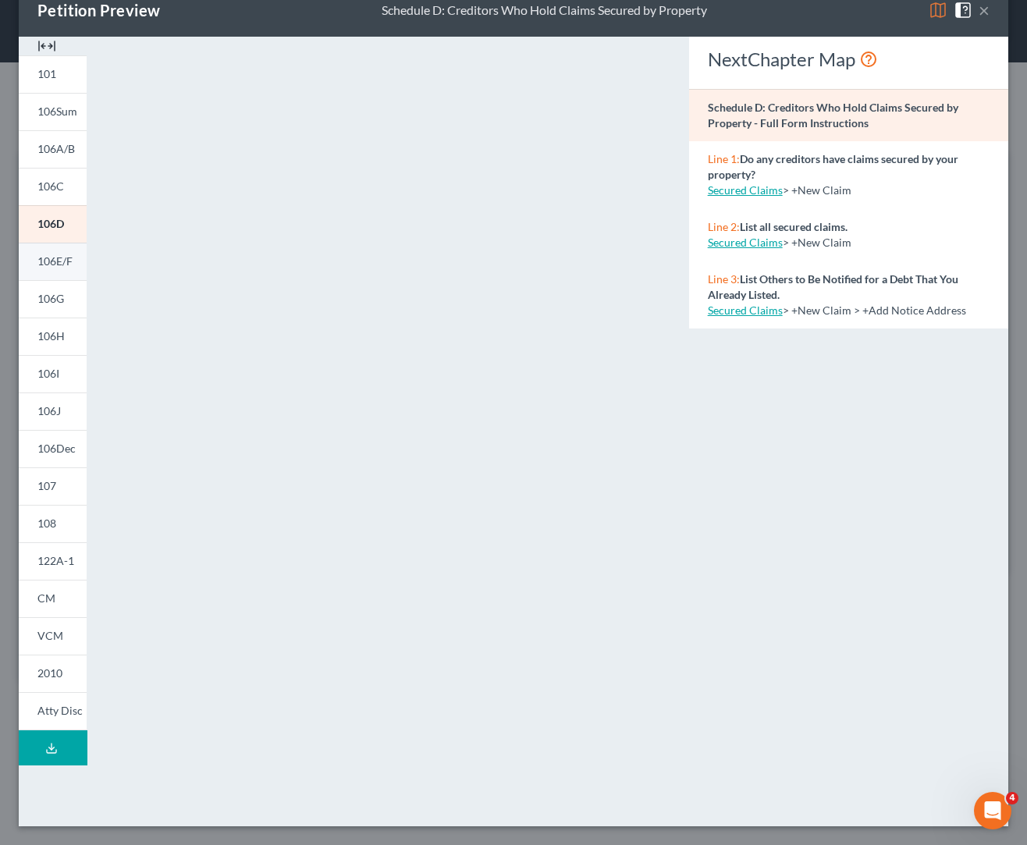
click at [54, 261] on span "106E/F" at bounding box center [54, 260] width 35 height 13
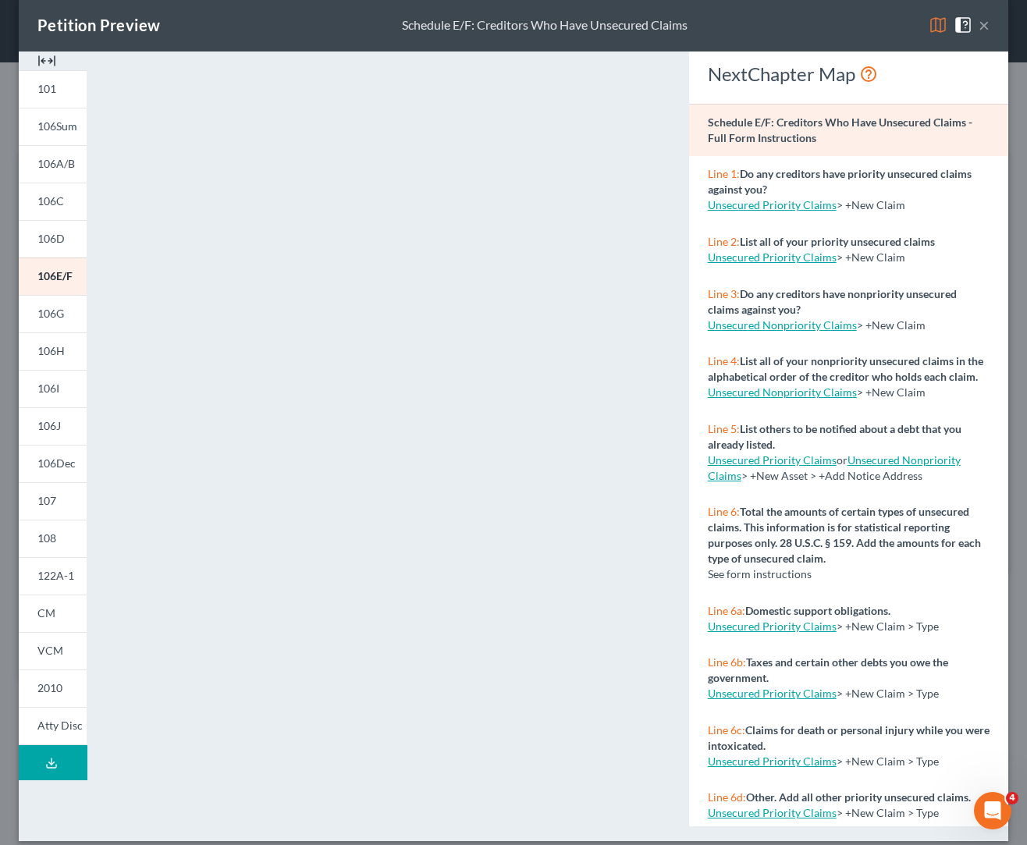
scroll to position [0, 0]
